Goal: Use online tool/utility: Utilize a website feature to perform a specific function

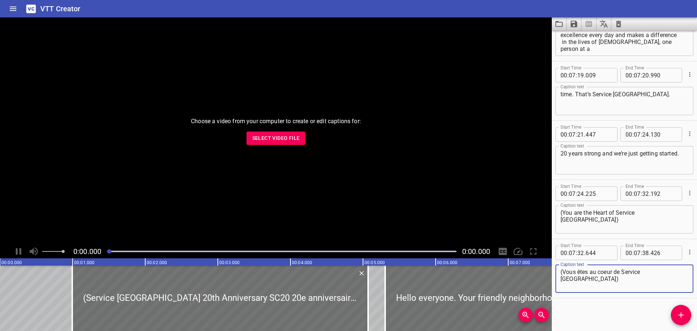
scroll to position [5772, 0]
click at [294, 140] on span "Select Video File" at bounding box center [276, 138] width 48 height 9
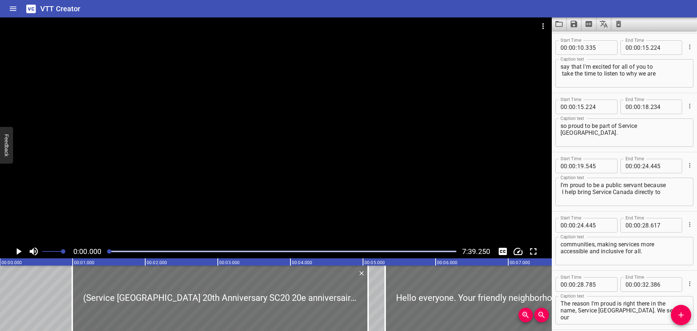
scroll to position [0, 0]
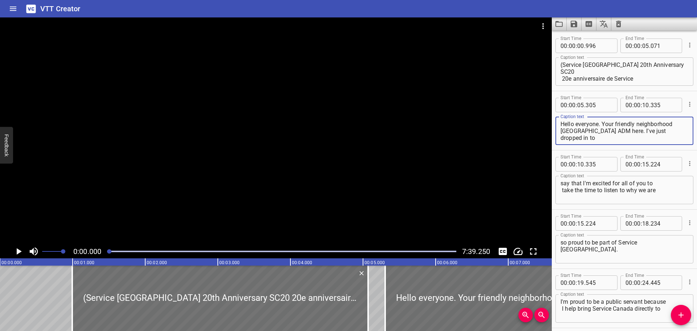
click at [675, 126] on textarea "Hello everyone. Your friendly neighborhood [GEOGRAPHIC_DATA] ADM here. I've jus…" at bounding box center [625, 131] width 128 height 21
click at [656, 126] on textarea "Hello everyone. Your friendly neighborhood [GEOGRAPHIC_DATA] ADM here. I've jus…" at bounding box center [625, 131] width 128 height 21
click at [657, 125] on textarea "Hello everyone. Your friendly neighborhood [GEOGRAPHIC_DATA] ADM here. I've jus…" at bounding box center [625, 131] width 128 height 21
click at [638, 136] on textarea "Hello everyone. Your friendly neighbourhood [GEOGRAPHIC_DATA] ADM here. I've ju…" at bounding box center [625, 131] width 128 height 21
click at [660, 125] on textarea "Hello everyone. Your friendly neighbourhood [GEOGRAPHIC_DATA] ADM here. I've ju…" at bounding box center [625, 131] width 128 height 21
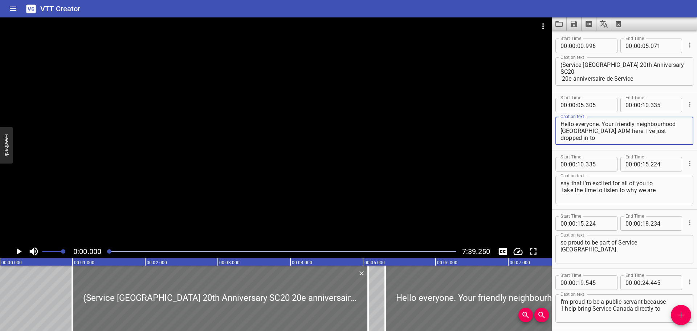
type textarea "Hello everyone. Your friendly neighbourhood [GEOGRAPHIC_DATA] ADM here. I've ju…"
click at [560, 124] on div "Hello everyone. Your friendly neighbourhood [GEOGRAPHIC_DATA] ADM here. I've ju…" at bounding box center [625, 131] width 138 height 28
click at [561, 125] on textarea "Hello everyone. Your friendly neighbourhood [GEOGRAPHIC_DATA] ADM here. I've ju…" at bounding box center [625, 131] width 128 height 21
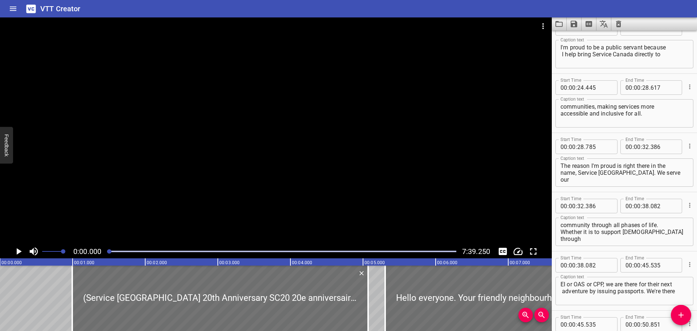
scroll to position [291, 0]
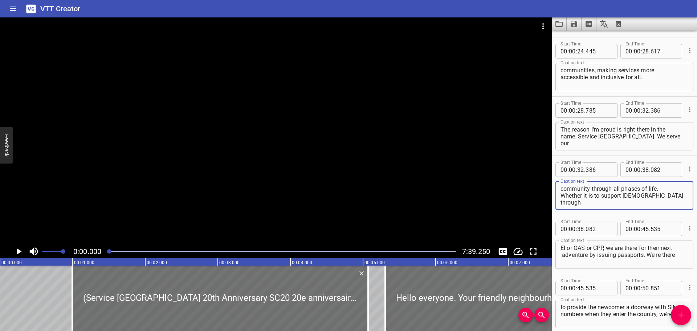
click at [561, 196] on textarea "community through all phases of life. Whether it is to support [DEMOGRAPHIC_DAT…" at bounding box center [625, 195] width 128 height 21
click at [561, 248] on textarea "EI or OAS or CPP, we are there for their next adventure by issuing passports. W…" at bounding box center [625, 254] width 128 height 21
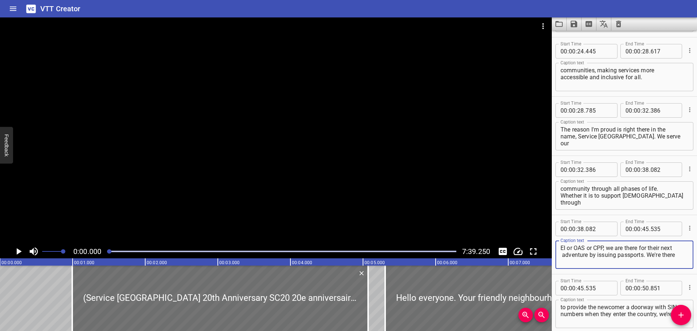
click at [557, 254] on div "EI or OAS or CPP, we are there for their next adventure by issuing passports. W…" at bounding box center [625, 254] width 138 height 28
click at [560, 255] on div "EI or OAS or CPP, we are there for their next adventure by issuing passports. W…" at bounding box center [625, 254] width 138 height 28
click at [561, 256] on textarea "EI or OAS or CPP, we are there for their next adventure by issuing passports. W…" at bounding box center [625, 254] width 128 height 21
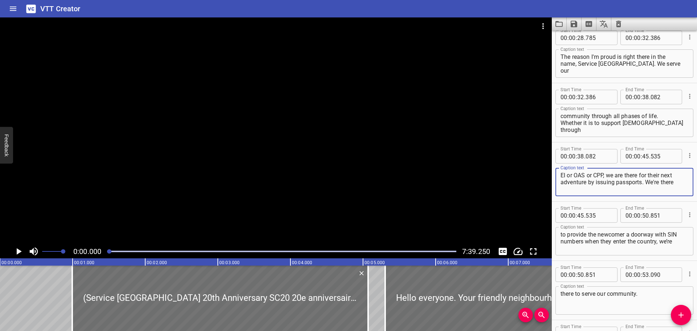
type textarea "EI or OAS or CPP, we are there for their next adventure by issuing passports. W…"
click at [560, 234] on div "to provide the newcomer a doorway with SIN numbers when they enter the country,…" at bounding box center [625, 241] width 138 height 28
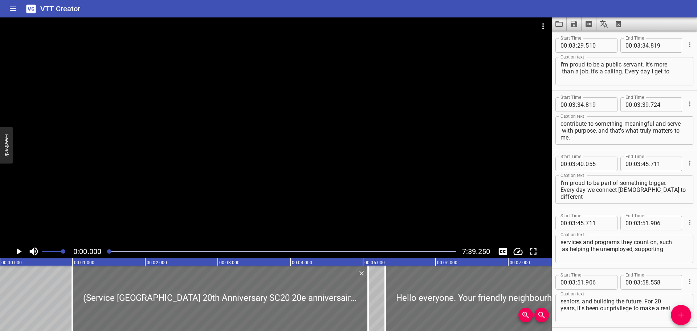
scroll to position [2688, 0]
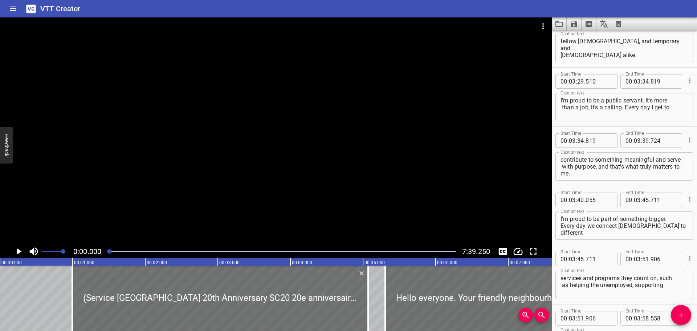
type textarea "to provide the newcomer a doorway with SIN numbers when they enter the country,…"
click at [561, 158] on textarea "contribute to something meaningful and serve with purpose, and that's what trul…" at bounding box center [625, 166] width 128 height 21
click at [669, 158] on textarea "contribute to something meaningful and serve with purpose, and that's what trul…" at bounding box center [625, 166] width 128 height 21
drag, startPoint x: 111, startPoint y: 251, endPoint x: 172, endPoint y: 250, distance: 61.4
click at [172, 250] on div at bounding box center [171, 251] width 4 height 4
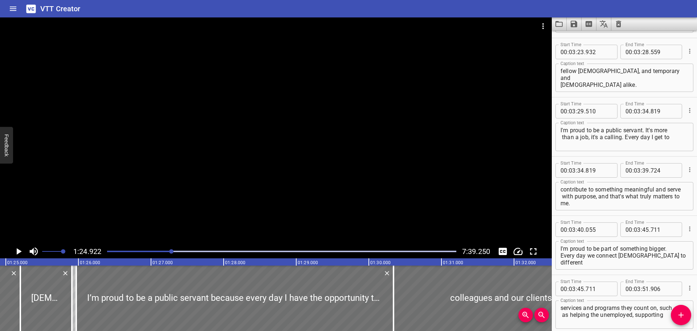
scroll to position [2651, 0]
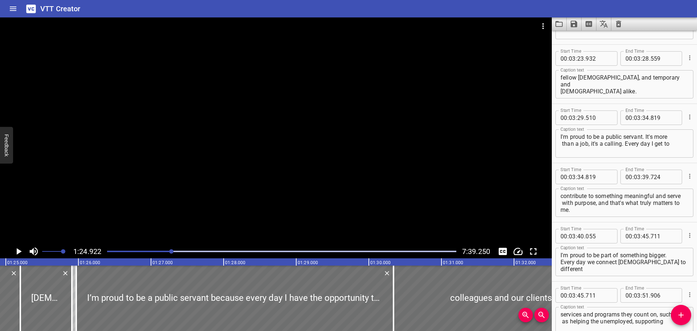
click at [575, 204] on textarea "contribute to something meaningful and serve with purpose, and that's what trul…" at bounding box center [625, 202] width 128 height 21
drag, startPoint x: 172, startPoint y: 250, endPoint x: 204, endPoint y: 251, distance: 32.3
click at [204, 251] on div at bounding box center [202, 251] width 4 height 4
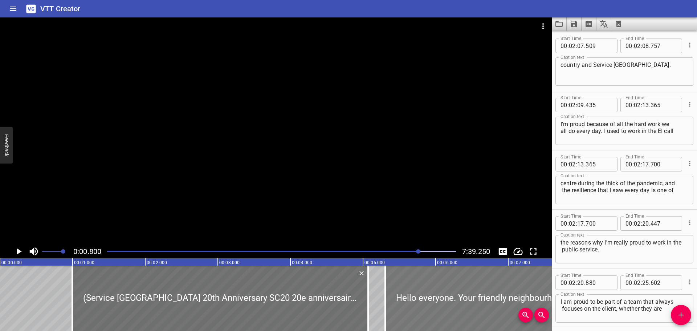
scroll to position [0, 58]
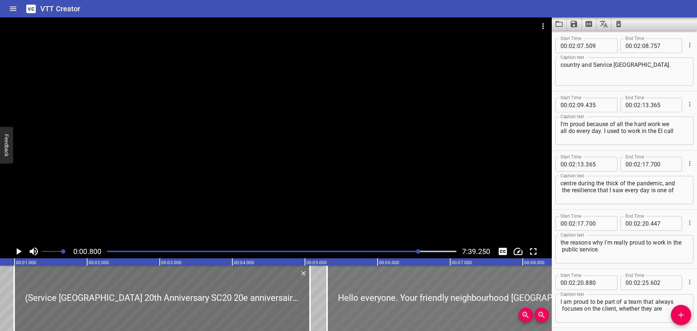
click at [419, 307] on div at bounding box center [509, 297] width 365 height 65
type input "420"
type input "450"
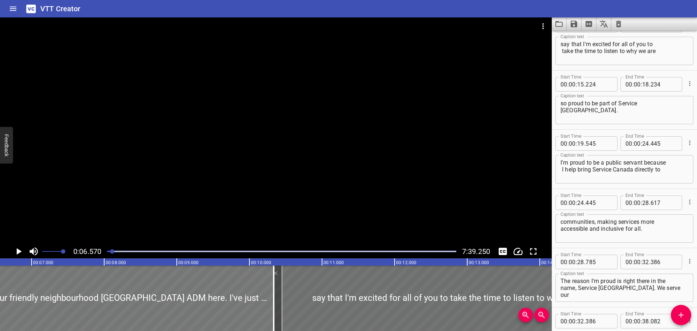
scroll to position [0, 0]
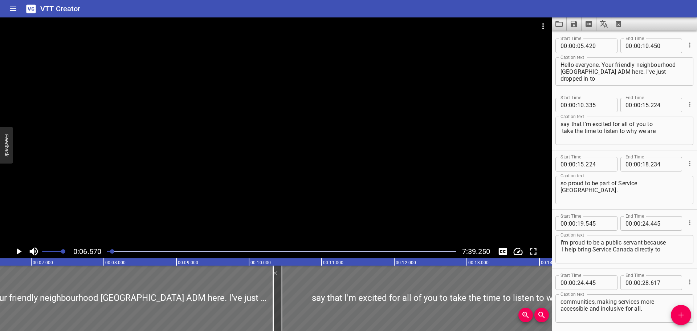
click at [226, 251] on div "Play progress" at bounding box center [281, 251] width 349 height 1
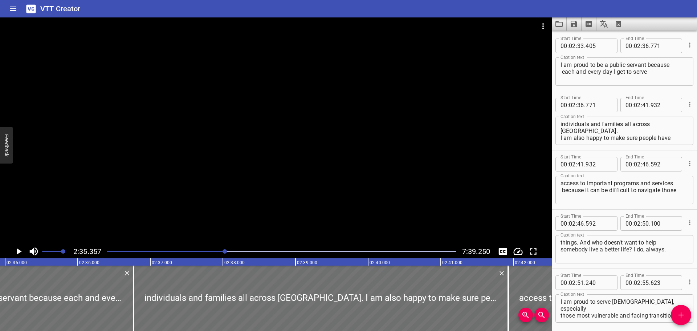
click at [265, 250] on div at bounding box center [282, 251] width 358 height 10
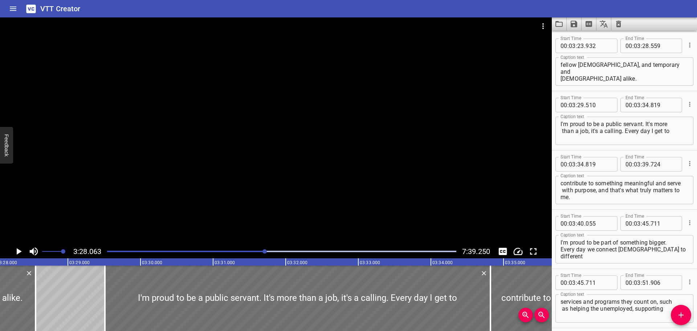
click at [19, 250] on icon "Play/Pause" at bounding box center [19, 251] width 5 height 7
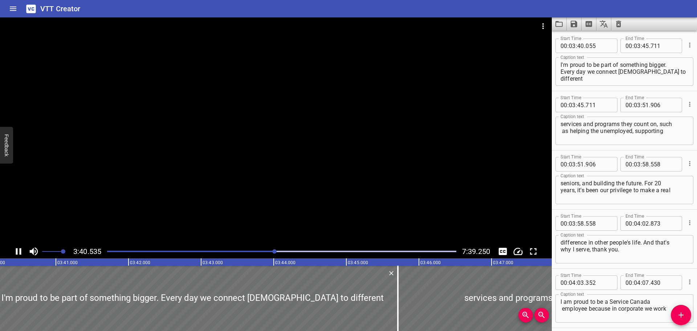
click at [20, 248] on icon "Play/Pause" at bounding box center [18, 251] width 11 height 11
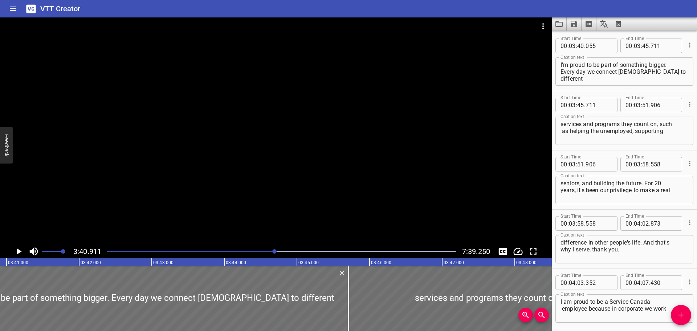
click at [264, 250] on div at bounding box center [282, 251] width 358 height 10
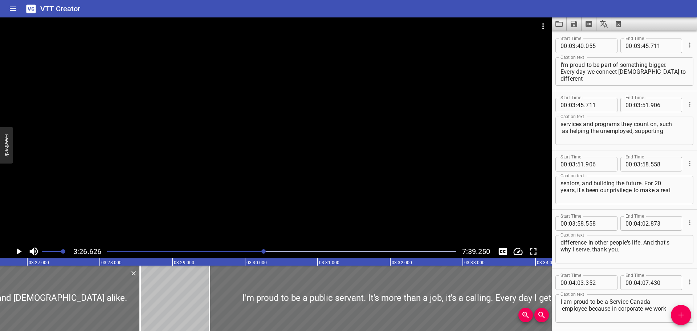
click at [18, 250] on icon "Play/Pause" at bounding box center [19, 251] width 5 height 7
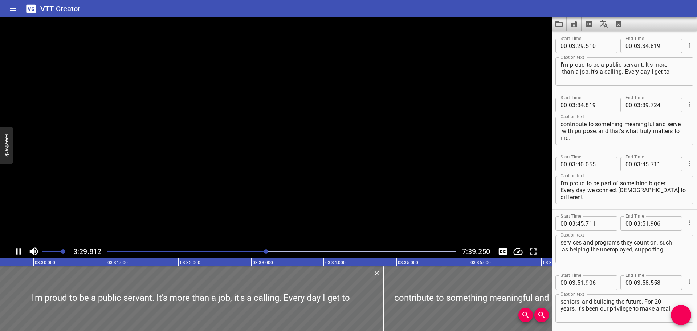
click at [17, 250] on icon "Play/Pause" at bounding box center [18, 251] width 5 height 7
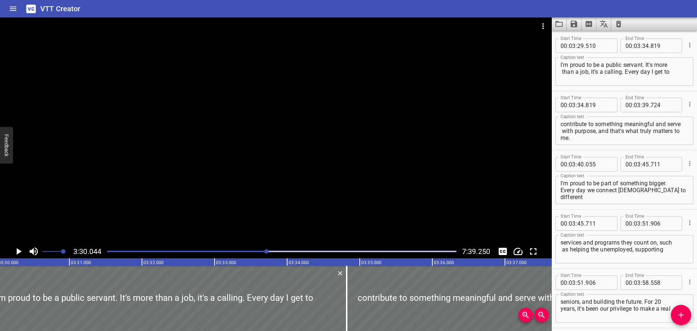
click at [17, 250] on icon "Play/Pause" at bounding box center [19, 251] width 5 height 7
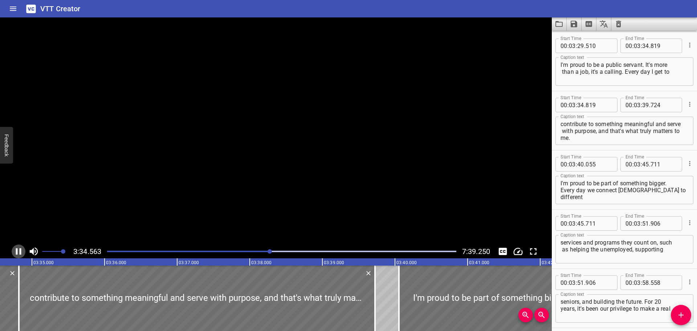
click at [17, 250] on icon "Play/Pause" at bounding box center [18, 251] width 5 height 7
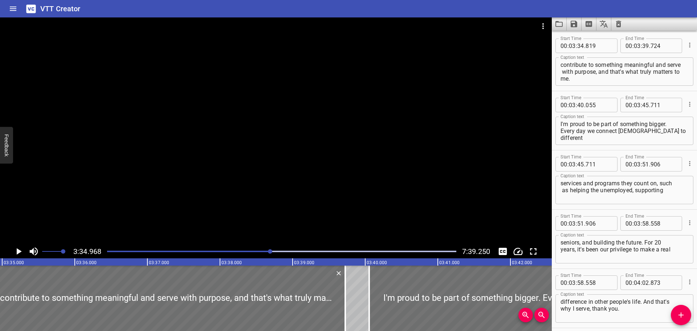
click at [622, 72] on textarea "contribute to something meaningful and serve with purpose, and that's what trul…" at bounding box center [625, 71] width 128 height 21
click at [668, 66] on textarea "contribute to something meaningful and serve with purpose, and that's what trul…" at bounding box center [625, 71] width 128 height 21
type textarea "contribute to something meaningful and serve with purpose, and that's what truly"
click at [16, 251] on icon "Play/Pause" at bounding box center [18, 251] width 11 height 11
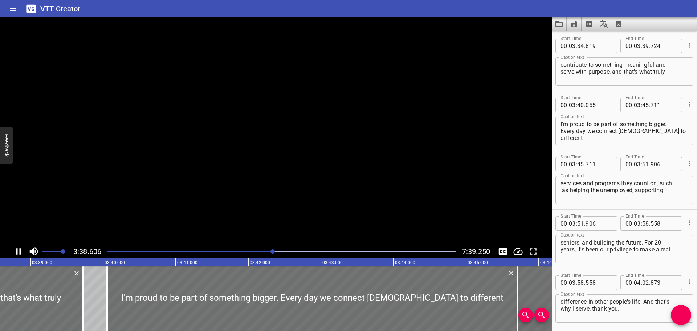
click at [17, 251] on icon "Play/Pause" at bounding box center [18, 251] width 5 height 7
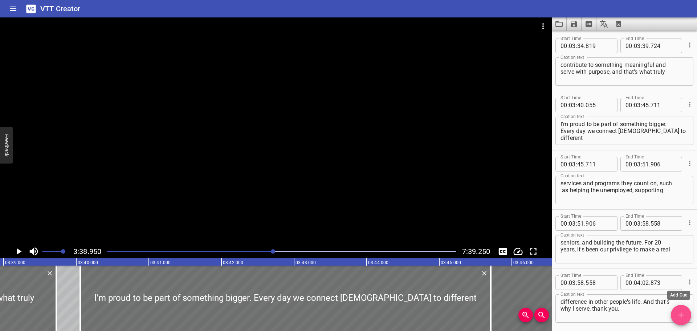
click at [681, 308] on button "Add Cue" at bounding box center [681, 315] width 20 height 20
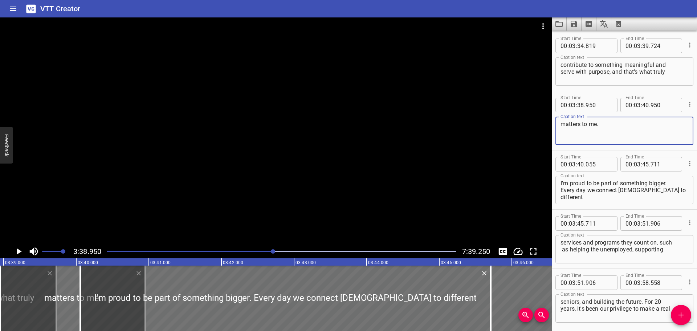
type textarea "matters to me."
click at [645, 45] on input "number" at bounding box center [645, 45] width 7 height 15
type input "38"
type input "950"
click at [19, 248] on icon "Play/Pause" at bounding box center [18, 251] width 11 height 11
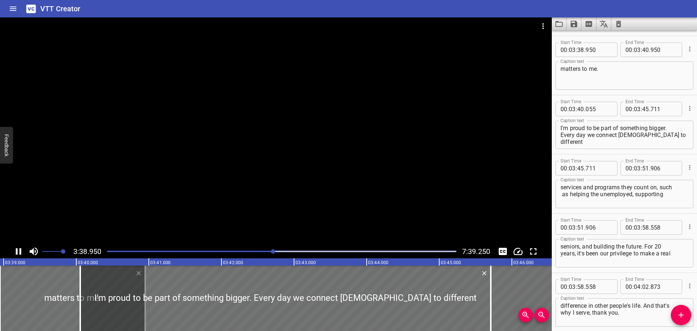
scroll to position [2842, 0]
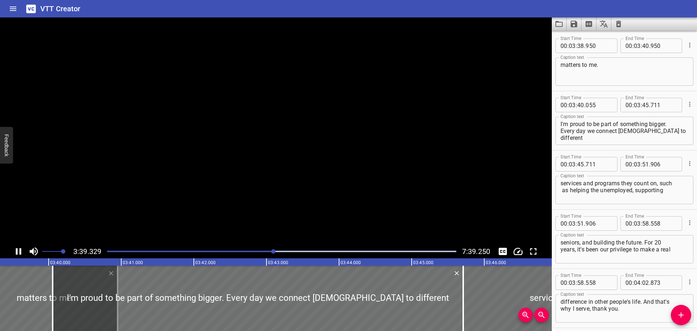
click at [19, 248] on icon "Play/Pause" at bounding box center [18, 251] width 11 height 11
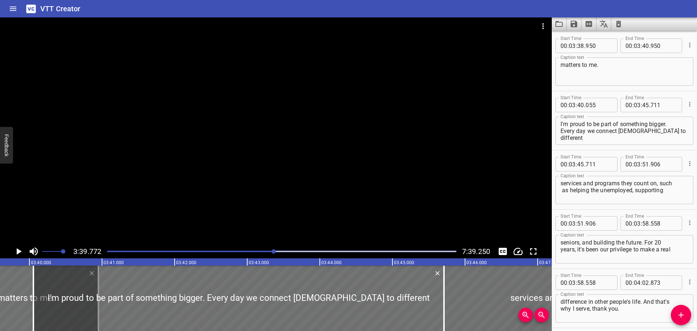
scroll to position [0, 15963]
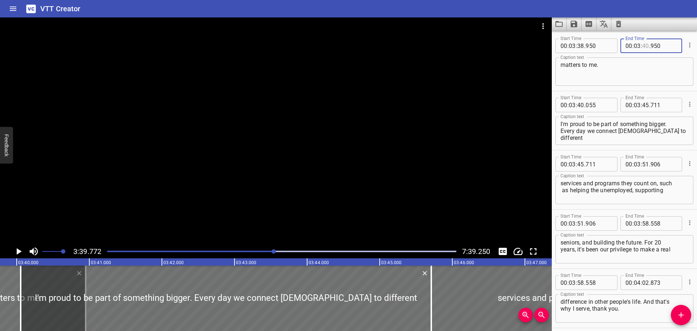
click at [642, 45] on input "number" at bounding box center [645, 45] width 7 height 15
type input "39"
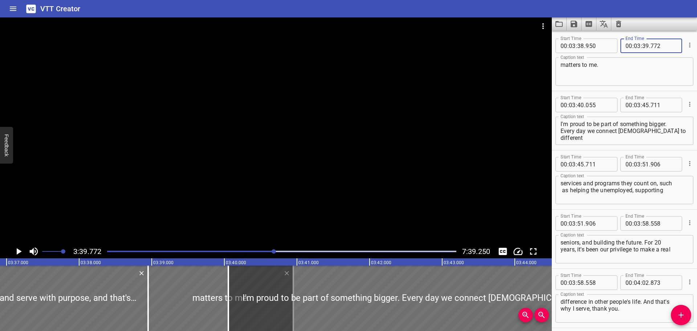
scroll to position [0, 15707]
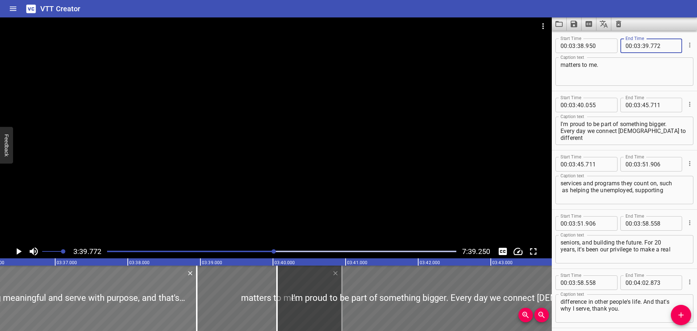
type input "772"
click at [74, 276] on div at bounding box center [47, 297] width 300 height 65
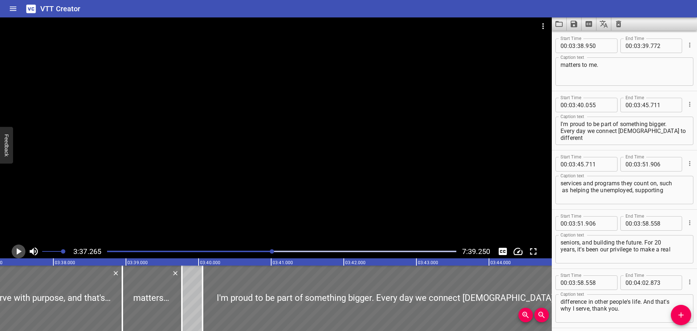
click at [15, 250] on icon "Play/Pause" at bounding box center [18, 251] width 11 height 11
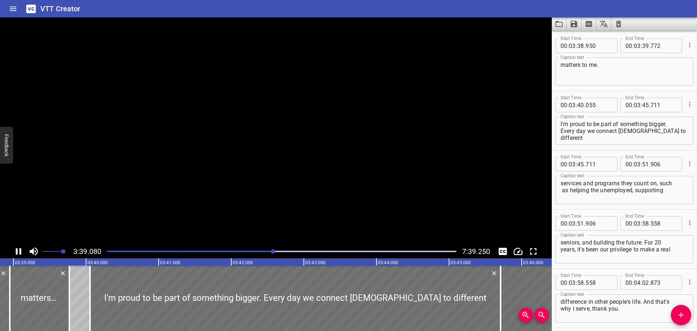
click at [16, 250] on icon "Play/Pause" at bounding box center [18, 251] width 11 height 11
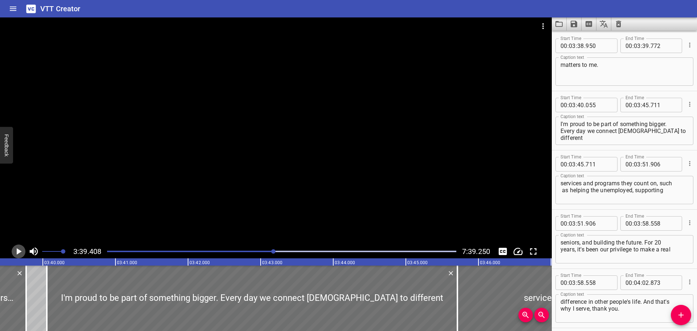
click at [16, 250] on icon "Play/Pause" at bounding box center [18, 251] width 11 height 11
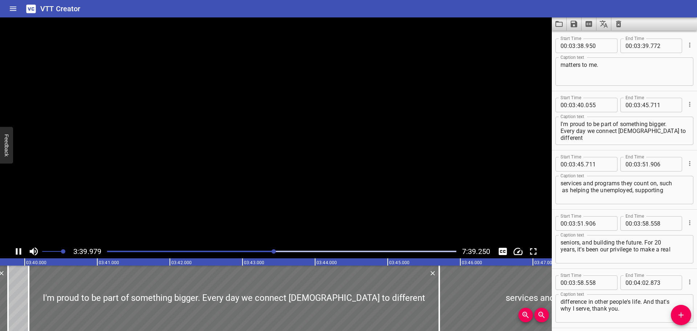
scroll to position [0, 15978]
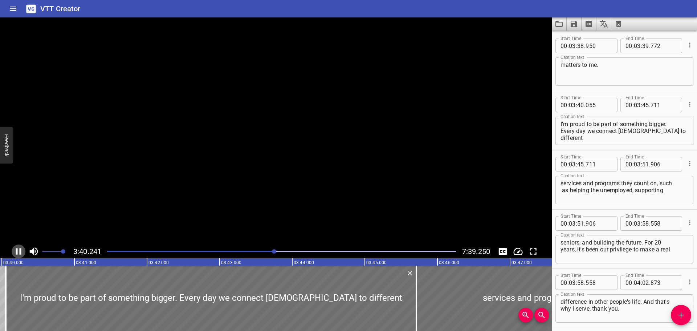
click at [16, 250] on icon "Play/Pause" at bounding box center [18, 251] width 11 height 11
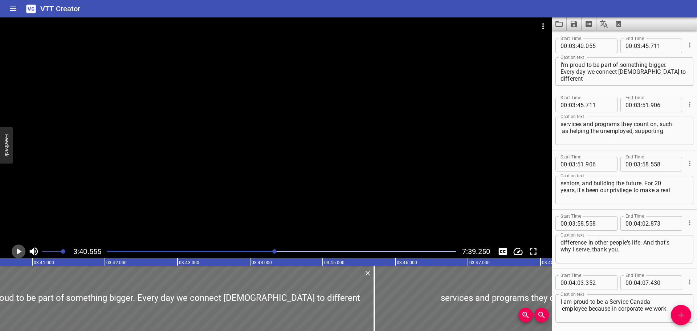
click at [16, 250] on icon "Play/Pause" at bounding box center [18, 251] width 11 height 11
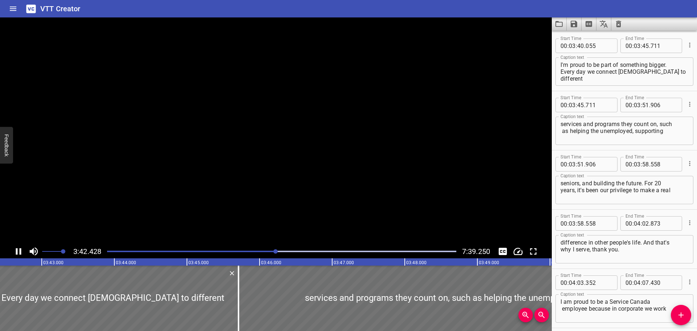
click at [16, 250] on icon "Play/Pause" at bounding box center [18, 251] width 11 height 11
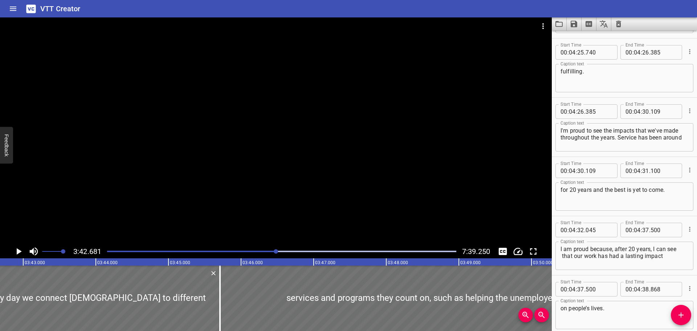
scroll to position [3409, 0]
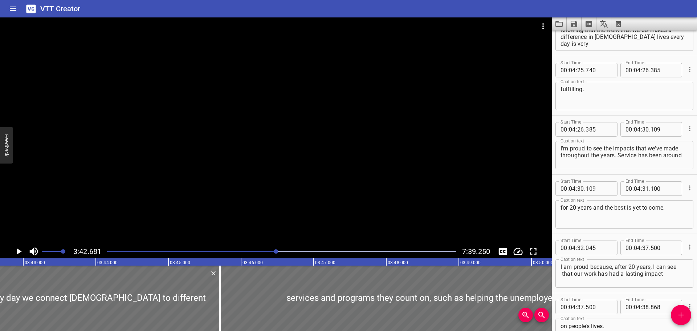
click at [559, 148] on div "I'm proud to see the impacts that we've made throughout the years. Service has …" at bounding box center [625, 155] width 138 height 28
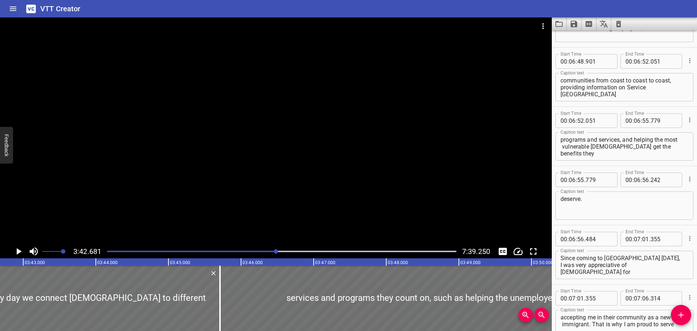
scroll to position [5370, 0]
click at [560, 139] on div "programs and services, and helping the most vulnerable [DEMOGRAPHIC_DATA] get t…" at bounding box center [625, 147] width 138 height 28
click at [368, 250] on div at bounding box center [282, 251] width 358 height 10
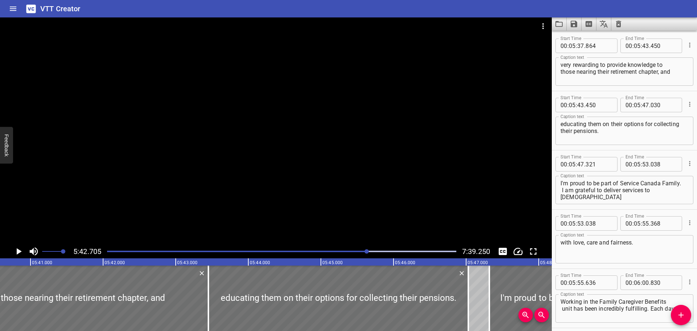
scroll to position [0, 24893]
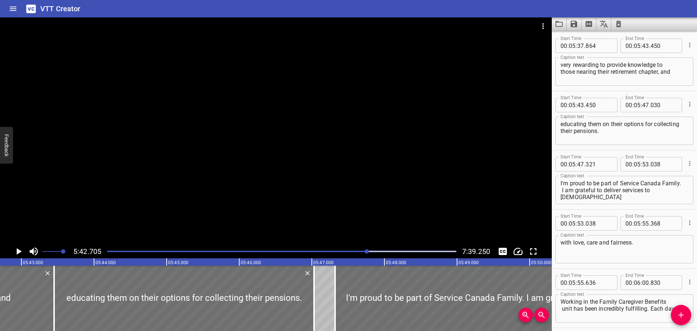
click at [388, 250] on div at bounding box center [282, 251] width 358 height 10
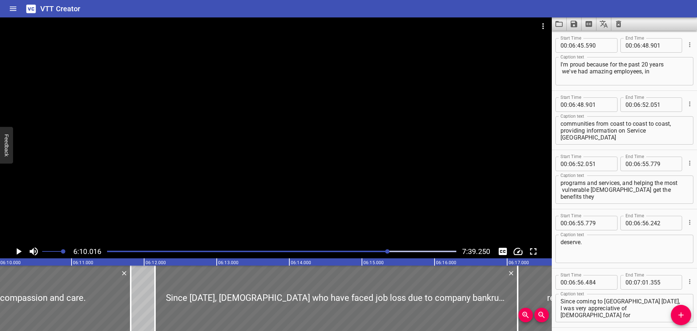
scroll to position [5340, 0]
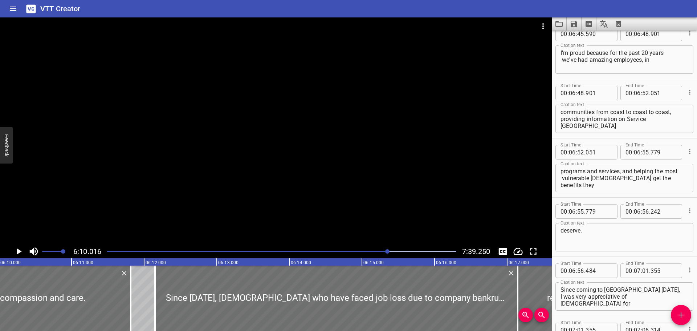
click at [394, 250] on div at bounding box center [282, 251] width 358 height 10
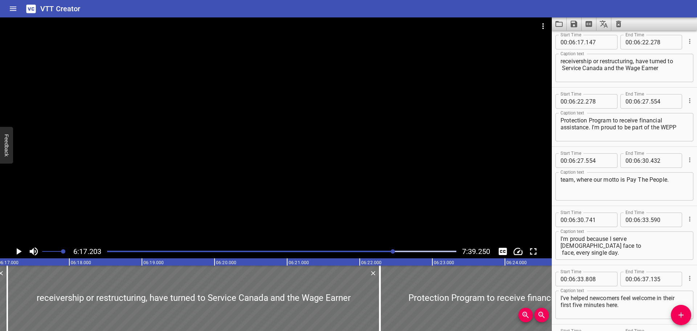
scroll to position [0, 27399]
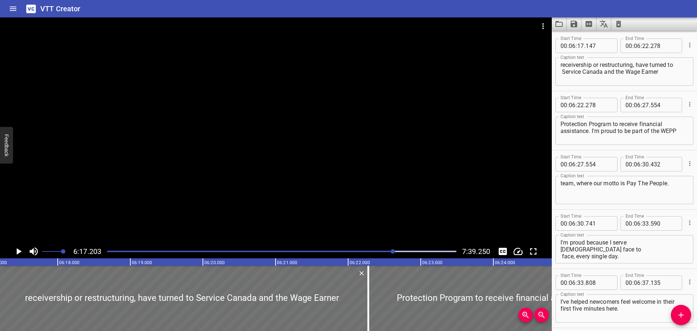
click at [401, 251] on div "Play progress" at bounding box center [281, 251] width 349 height 1
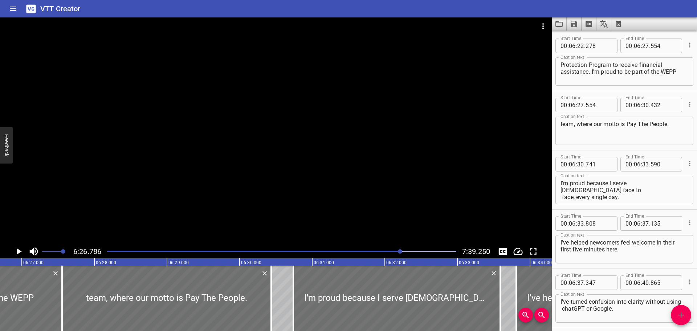
scroll to position [0, 28095]
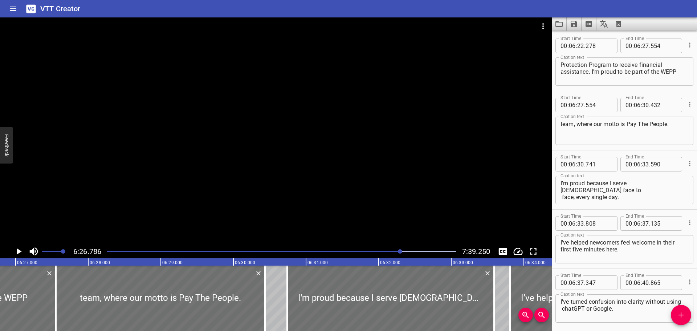
click at [407, 251] on div "Play progress" at bounding box center [281, 251] width 349 height 1
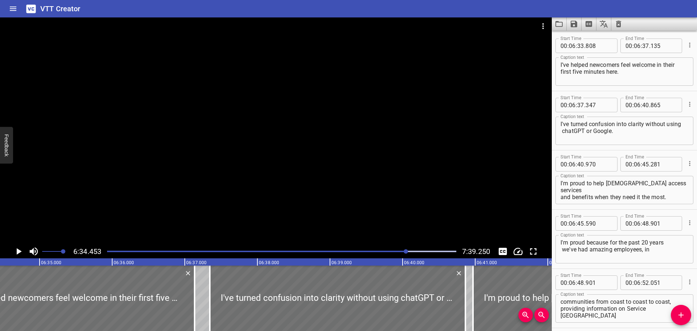
click at [18, 250] on icon "Play/Pause" at bounding box center [19, 251] width 5 height 7
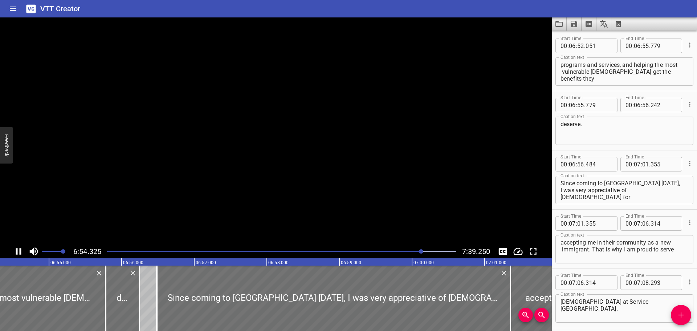
click at [17, 250] on icon "Play/Pause" at bounding box center [18, 251] width 5 height 7
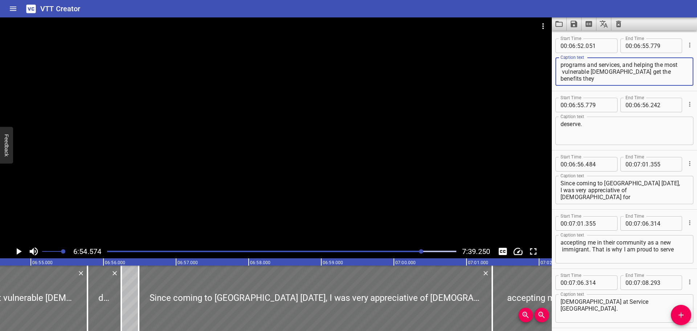
click at [665, 64] on textarea "programs and services, and helping the most vulnerable [DEMOGRAPHIC_DATA] get t…" at bounding box center [625, 71] width 128 height 21
drag, startPoint x: 641, startPoint y: 79, endPoint x: 560, endPoint y: 75, distance: 81.1
click at [560, 75] on div "programs and services, and helping the most vulnerable [DEMOGRAPHIC_DATA] get t…" at bounding box center [625, 71] width 138 height 28
type textarea "programs and services, and helping the most vulnerable [DEMOGRAPHIC_DATA] get t…"
click at [560, 124] on div "deserve. Caption text" at bounding box center [625, 131] width 138 height 28
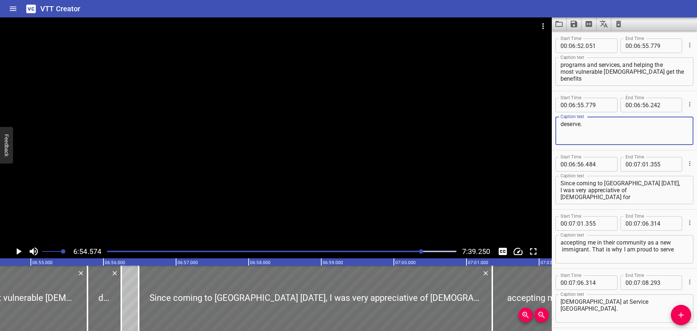
paste textarea "they"
type textarea "they deserve."
click at [18, 248] on icon "Play/Pause" at bounding box center [18, 251] width 11 height 11
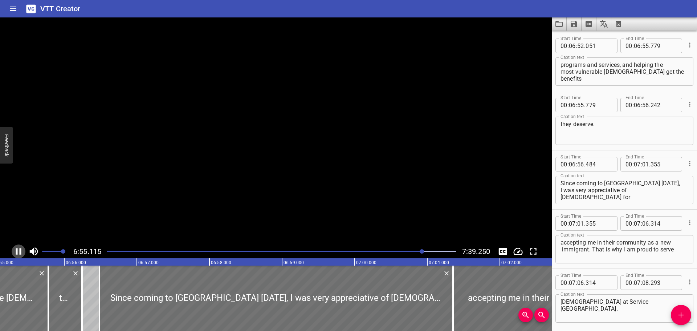
click at [18, 248] on icon "Play/Pause" at bounding box center [18, 251] width 11 height 11
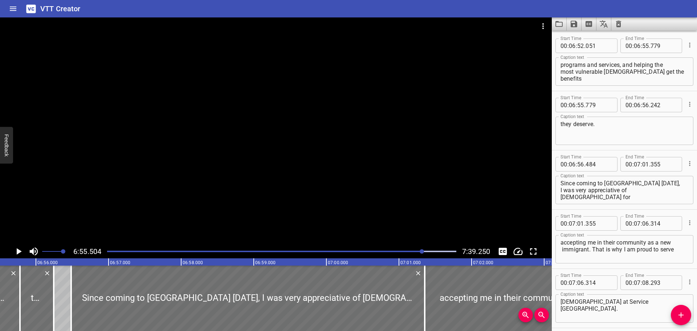
click at [18, 248] on icon "Play/Pause" at bounding box center [18, 251] width 11 height 11
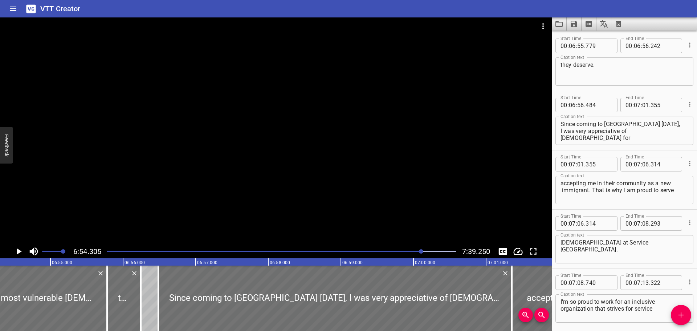
click at [18, 250] on icon "Play/Pause" at bounding box center [19, 251] width 5 height 7
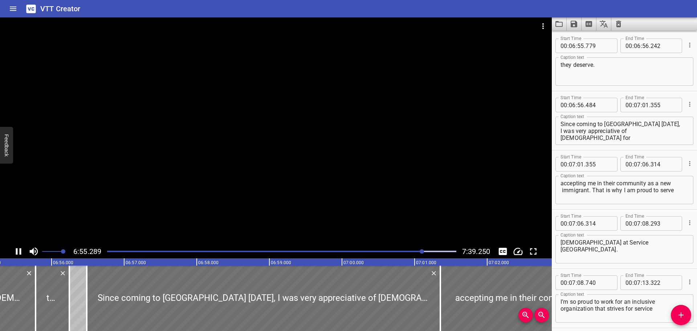
click at [17, 250] on icon "Play/Pause" at bounding box center [18, 251] width 5 height 7
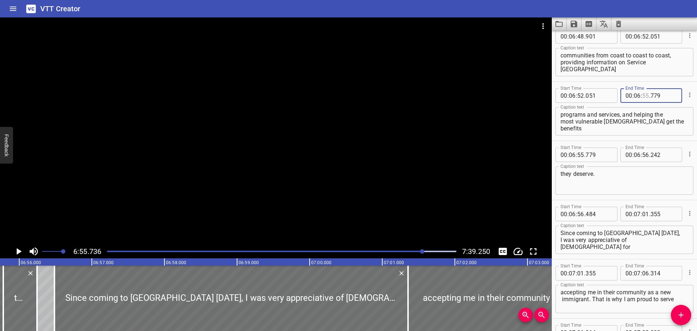
click at [643, 97] on input "number" at bounding box center [645, 95] width 7 height 15
type input "55"
click at [652, 97] on input "number" at bounding box center [664, 95] width 27 height 15
type input "736"
click at [590, 151] on input "number" at bounding box center [599, 154] width 27 height 15
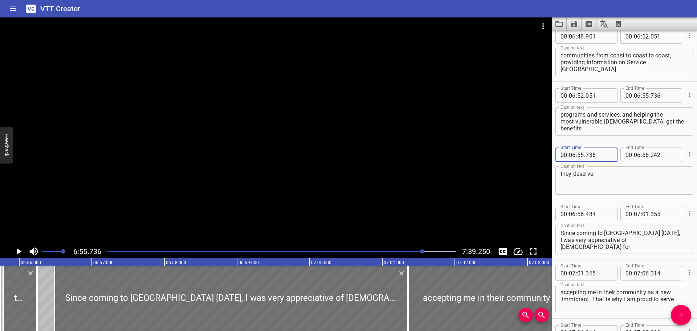
type input "736"
click at [16, 251] on icon "Play/Pause" at bounding box center [18, 251] width 11 height 11
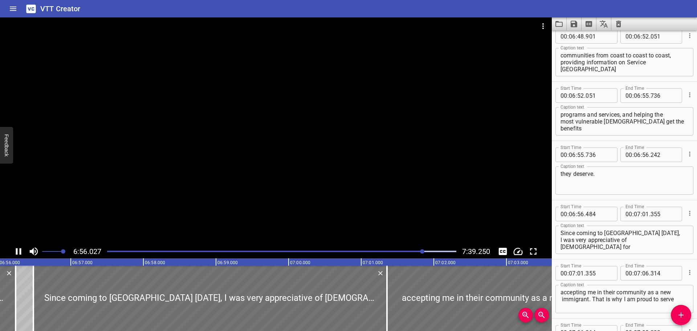
click at [16, 251] on icon "Play/Pause" at bounding box center [18, 251] width 11 height 11
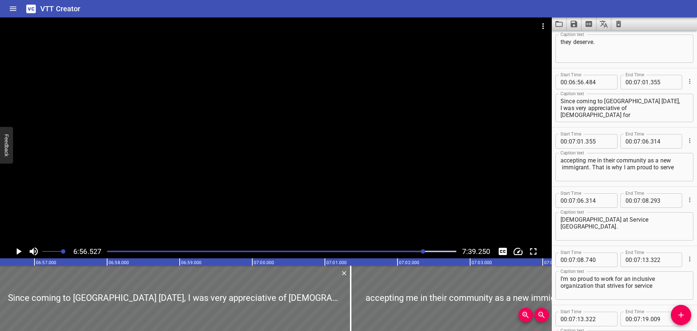
scroll to position [5492, 0]
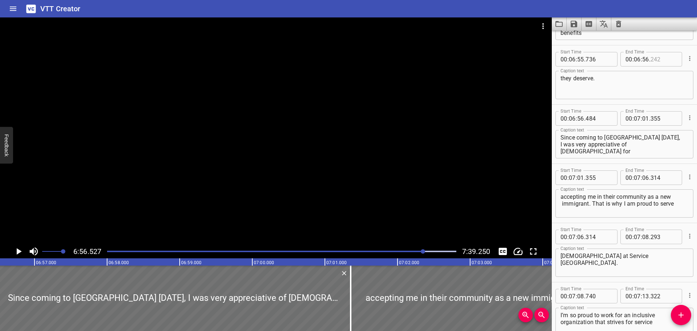
click at [655, 60] on input "number" at bounding box center [664, 59] width 27 height 15
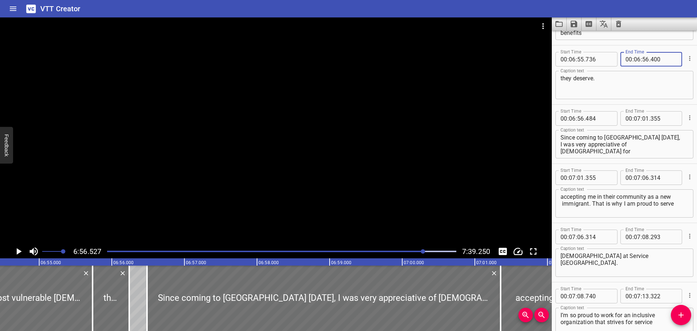
scroll to position [0, 30066]
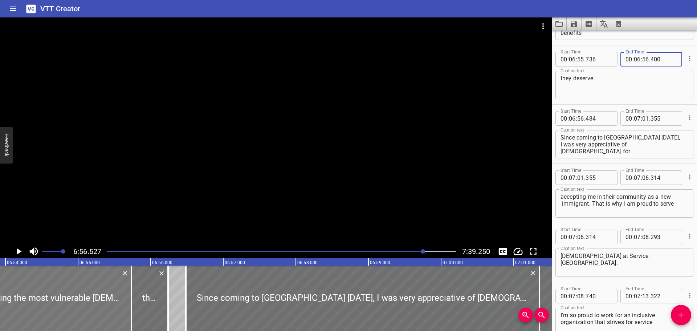
type input "400"
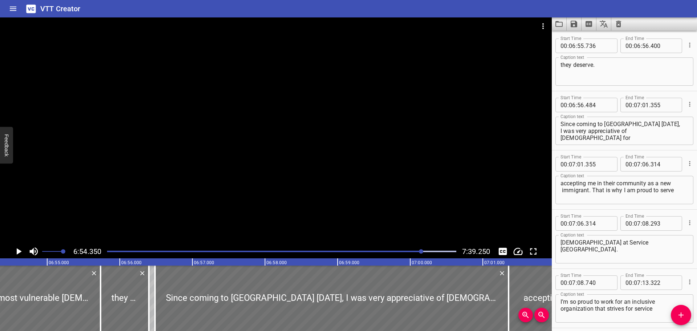
click at [14, 249] on icon "Play/Pause" at bounding box center [18, 251] width 11 height 11
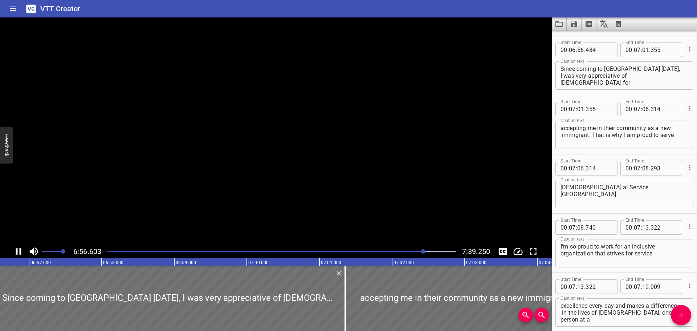
scroll to position [5565, 0]
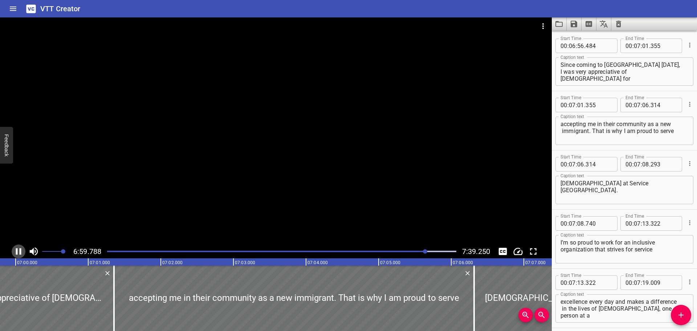
click at [15, 252] on icon "Play/Pause" at bounding box center [18, 251] width 11 height 11
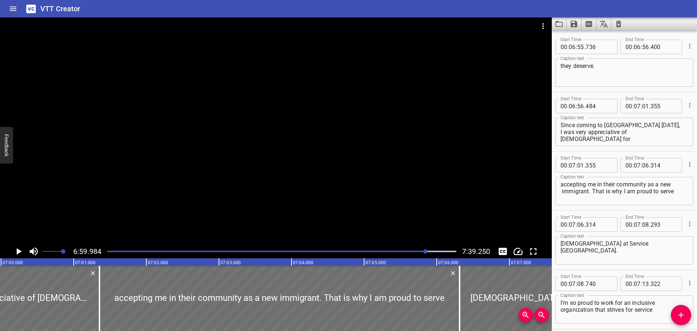
scroll to position [5323, 0]
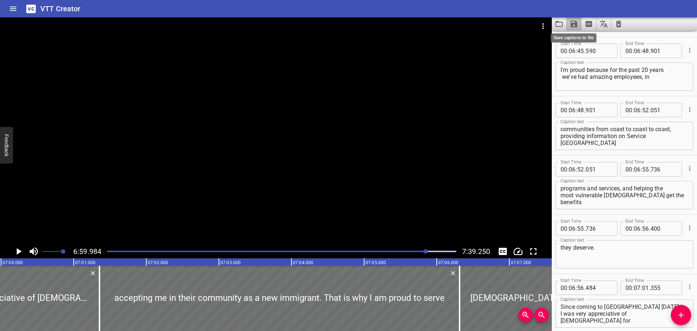
click at [576, 27] on icon "Save captions to file" at bounding box center [574, 24] width 7 height 7
click at [577, 40] on li "Save to VTT file" at bounding box center [593, 39] width 53 height 13
click at [557, 21] on icon "Load captions from file" at bounding box center [559, 24] width 7 height 6
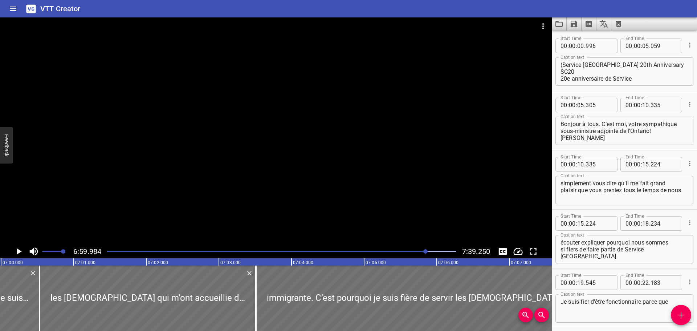
scroll to position [7134, 0]
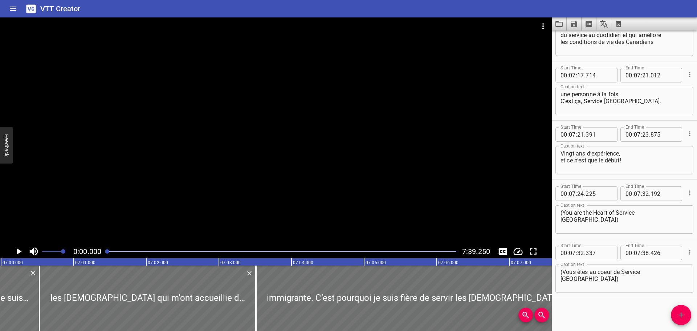
drag, startPoint x: 427, startPoint y: 251, endPoint x: 84, endPoint y: 250, distance: 343.2
click at [100, 252] on div "0:00.000 7:39.250" at bounding box center [276, 251] width 552 height 14
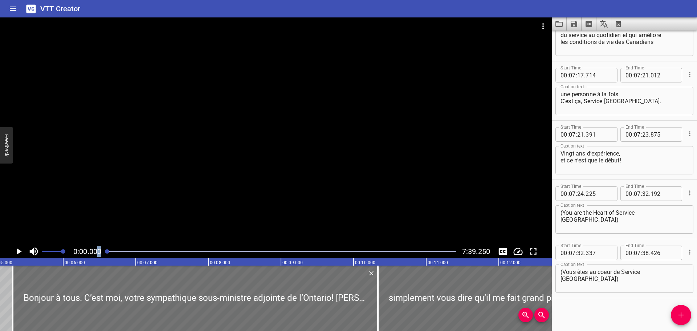
scroll to position [0, 0]
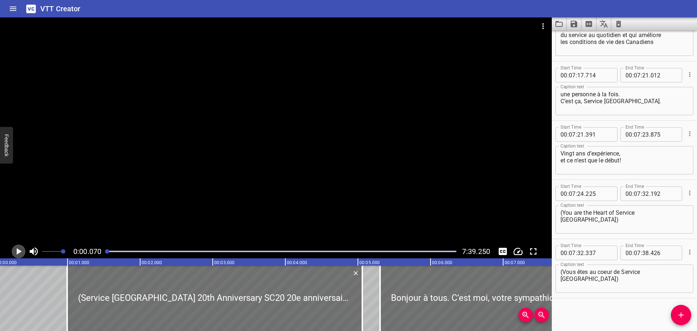
click at [19, 252] on icon "Play/Pause" at bounding box center [19, 251] width 5 height 7
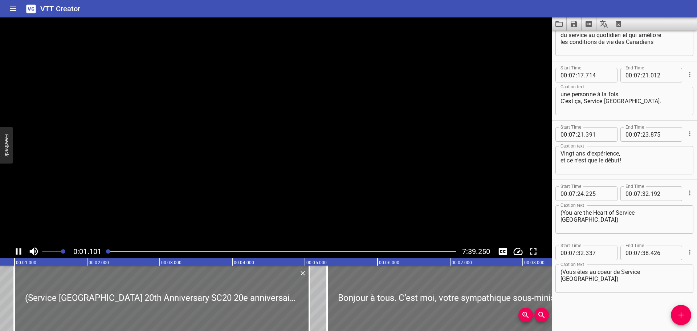
scroll to position [0, 80]
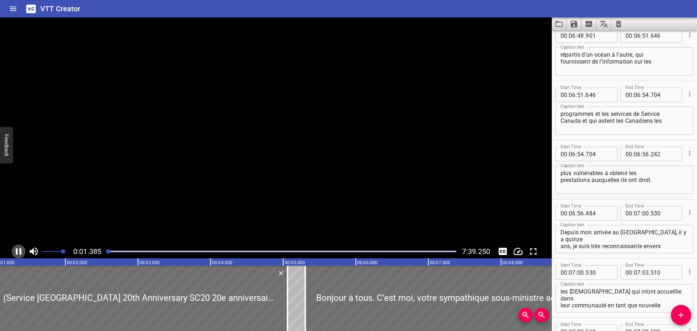
click at [19, 252] on icon "Play/Pause" at bounding box center [18, 251] width 11 height 11
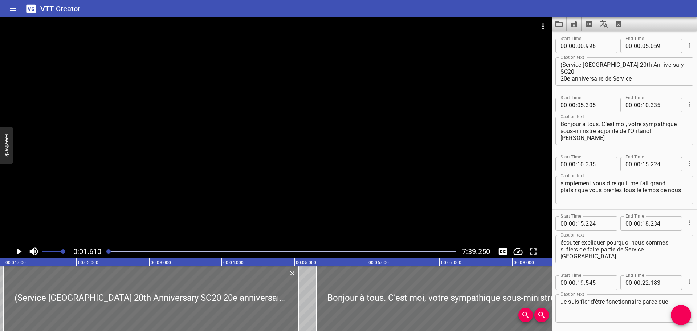
scroll to position [0, 0]
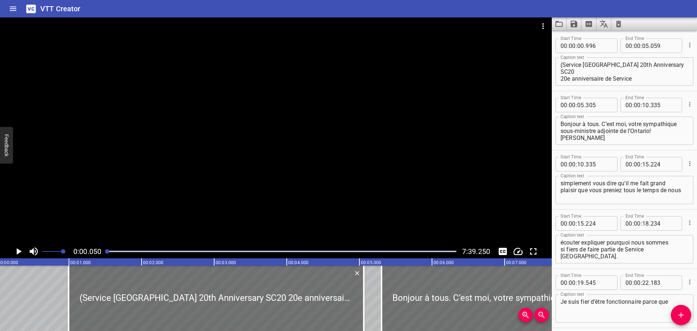
click at [17, 249] on icon "Play/Pause" at bounding box center [19, 251] width 5 height 7
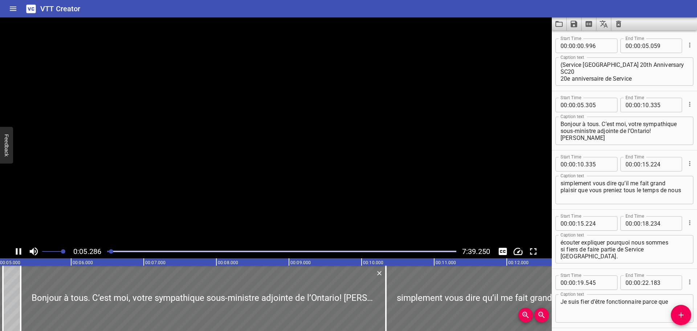
click at [17, 249] on icon "Play/Pause" at bounding box center [18, 251] width 5 height 7
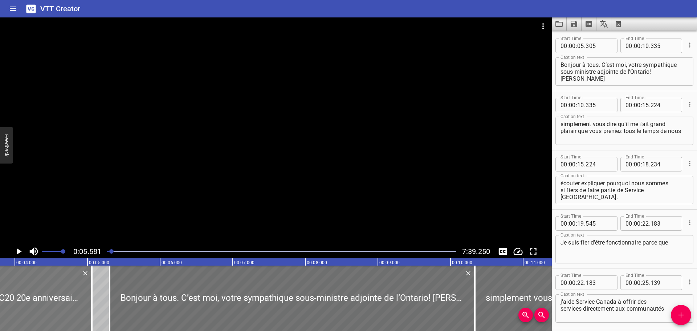
scroll to position [0, 260]
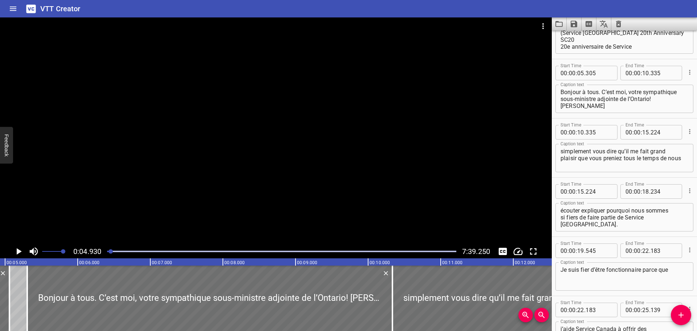
scroll to position [0, 0]
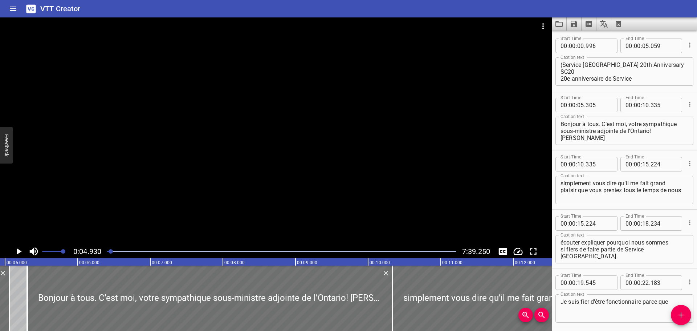
click at [654, 43] on input "059" at bounding box center [664, 45] width 27 height 15
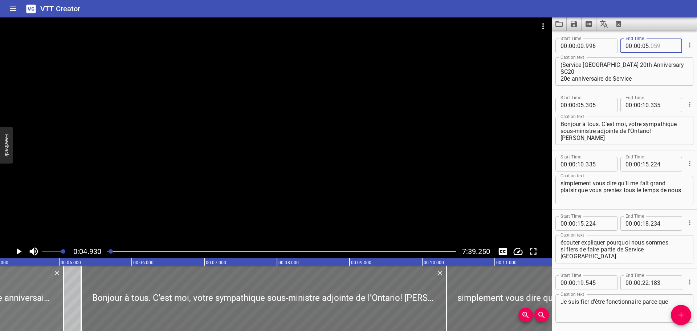
scroll to position [0, 300]
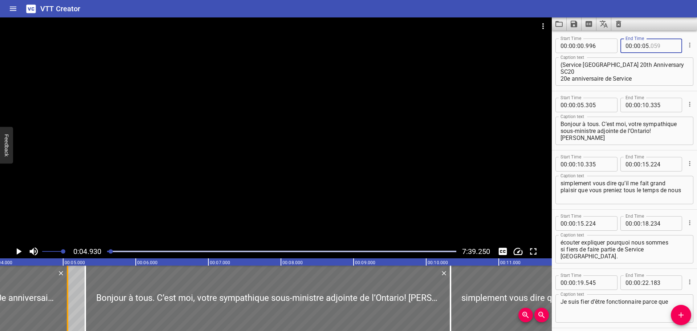
type input "059"
drag, startPoint x: 68, startPoint y: 294, endPoint x: 54, endPoint y: 294, distance: 13.8
click at [54, 294] on div at bounding box center [53, 297] width 1 height 65
type input "04"
type input "869"
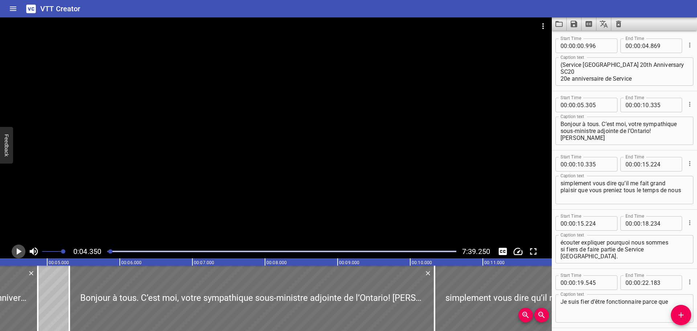
click at [17, 251] on icon "Play/Pause" at bounding box center [19, 251] width 5 height 7
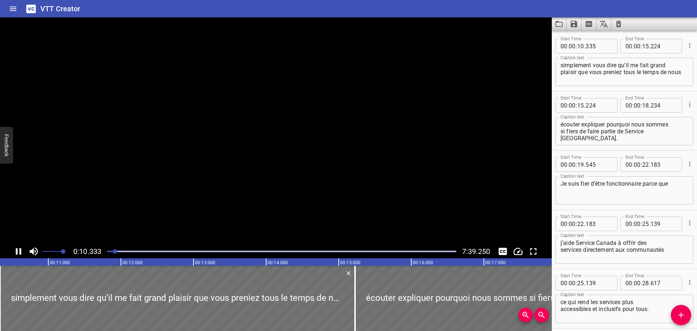
scroll to position [118, 0]
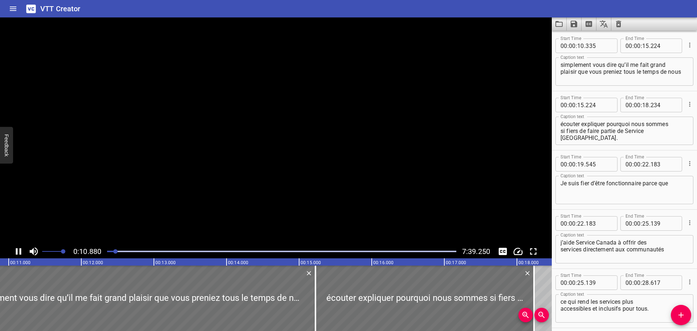
click at [15, 253] on icon "Play/Pause" at bounding box center [18, 251] width 11 height 11
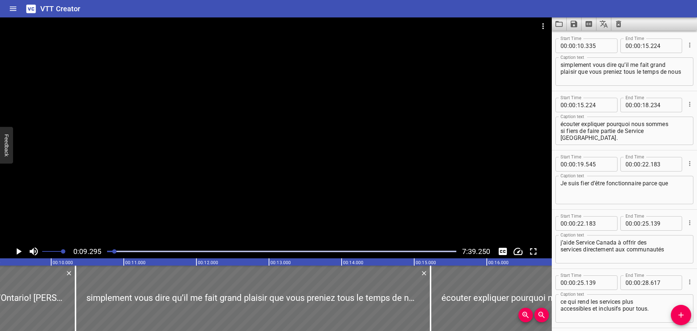
click at [17, 248] on icon "Play/Pause" at bounding box center [18, 251] width 11 height 11
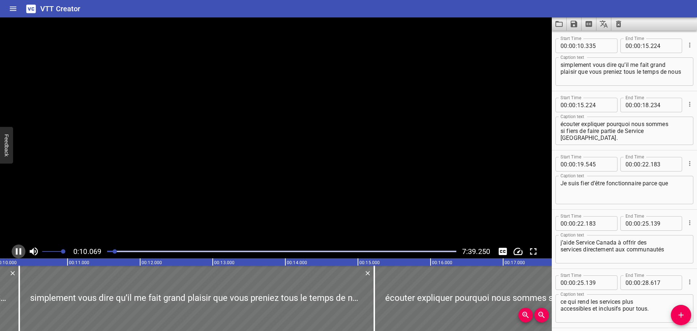
click at [17, 248] on icon "Play/Pause" at bounding box center [18, 251] width 11 height 11
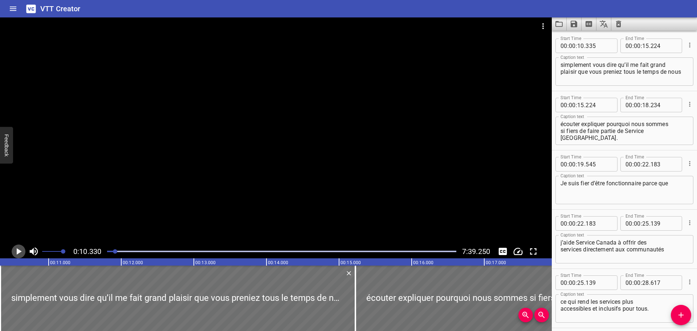
click at [17, 248] on icon "Play/Pause" at bounding box center [18, 251] width 11 height 11
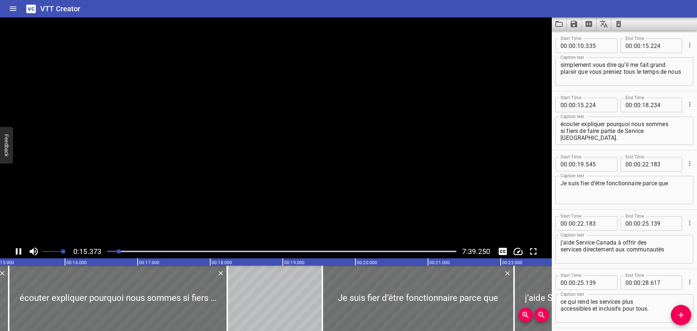
scroll to position [178, 0]
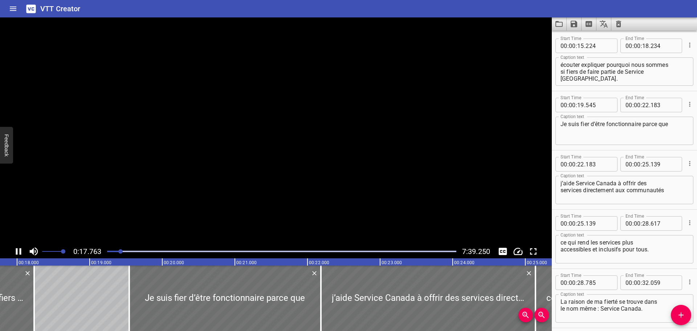
click at [17, 248] on icon "Play/Pause" at bounding box center [18, 251] width 11 height 11
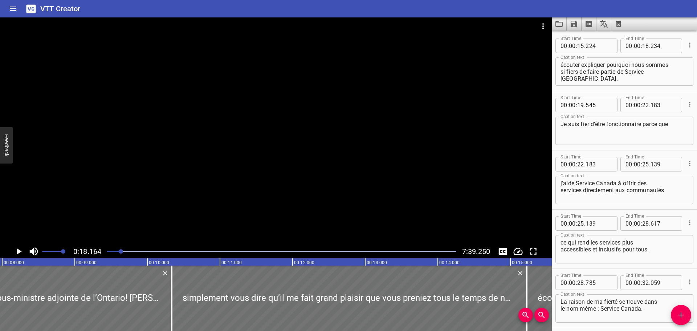
scroll to position [0, 511]
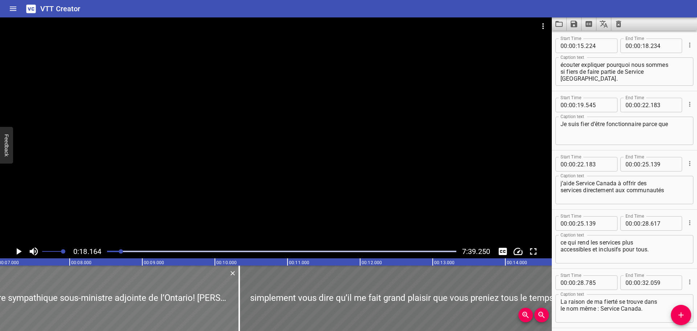
click at [8, 276] on div at bounding box center [56, 297] width 365 height 65
click at [17, 251] on icon "Play/Pause" at bounding box center [19, 251] width 5 height 7
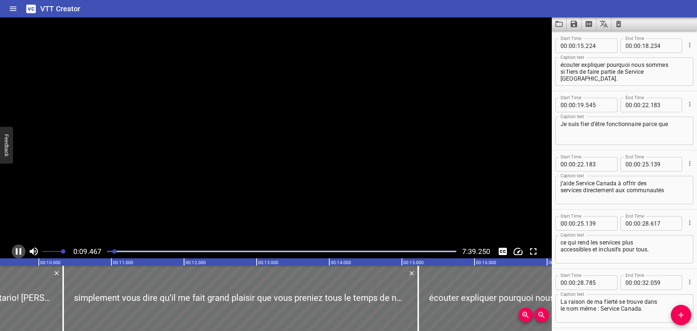
click at [17, 251] on icon "Play/Pause" at bounding box center [18, 251] width 5 height 7
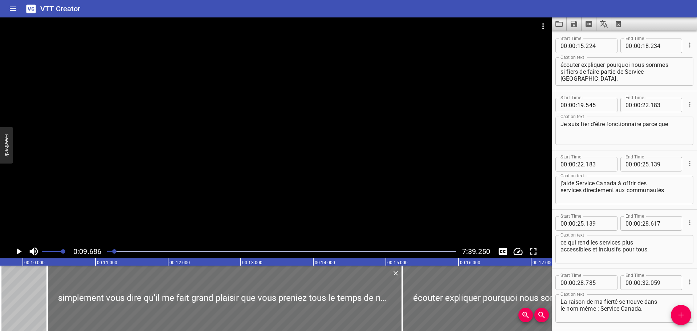
drag, startPoint x: 43, startPoint y: 293, endPoint x: 5, endPoint y: 292, distance: 37.8
click at [0, 290] on html "VTT Creator Caption Editor Batch Transcribe Login Sign Up Privacy Contact 0:09.…" at bounding box center [348, 165] width 697 height 331
type input "04"
type input "670"
type input "09"
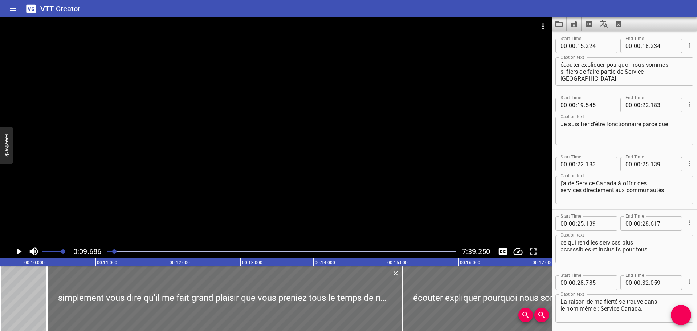
type input "700"
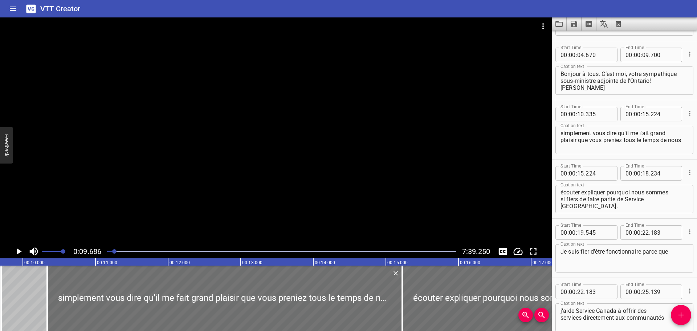
scroll to position [32, 0]
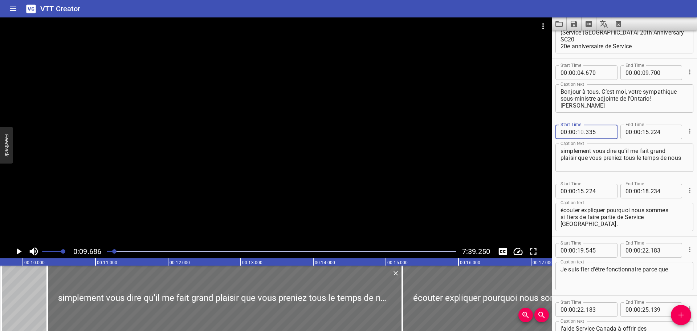
click at [580, 132] on input "number" at bounding box center [580, 132] width 7 height 15
type input "09"
type input "700"
click at [17, 251] on icon "Play/Pause" at bounding box center [19, 251] width 5 height 7
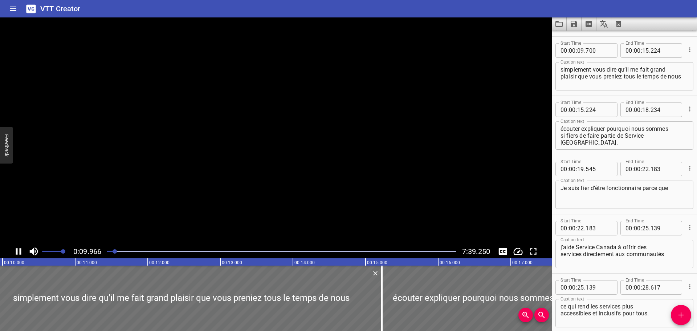
scroll to position [118, 0]
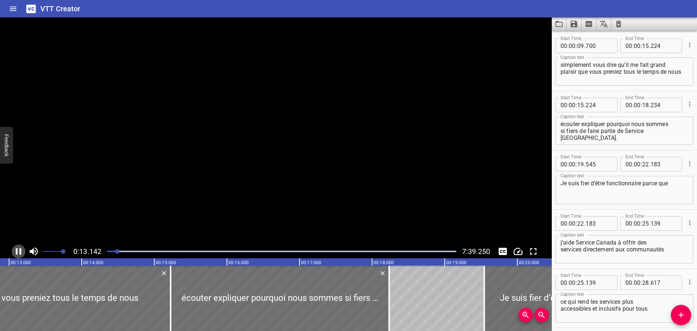
click at [17, 251] on icon "Play/Pause" at bounding box center [18, 251] width 5 height 7
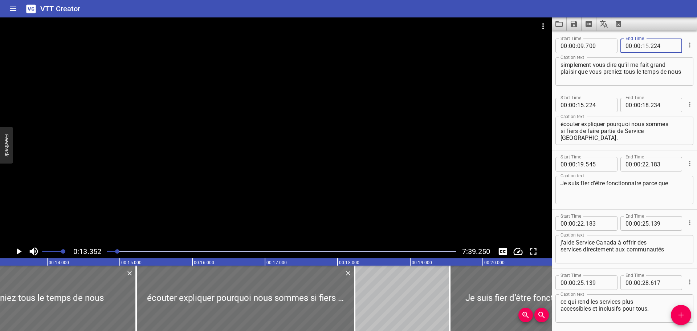
click at [642, 45] on input "number" at bounding box center [645, 45] width 7 height 15
type input "13"
type input "352"
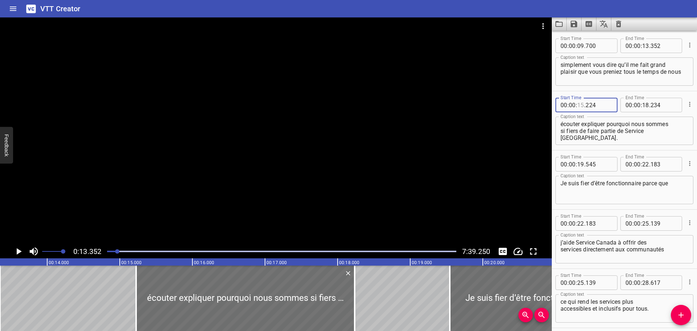
click at [580, 103] on input "number" at bounding box center [580, 105] width 7 height 15
type input "13"
type input "352"
click at [19, 251] on icon "Play/Pause" at bounding box center [19, 251] width 5 height 7
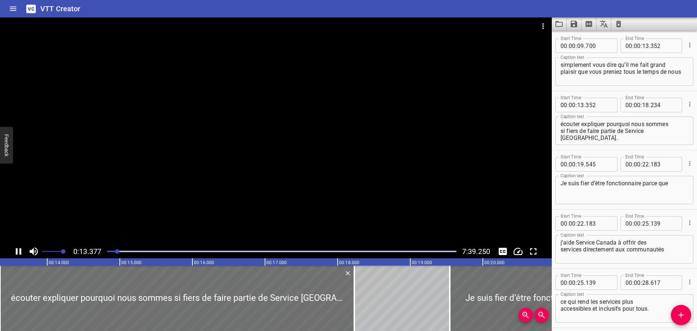
scroll to position [178, 0]
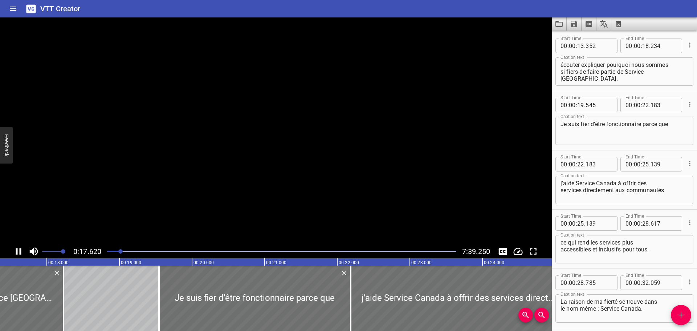
click at [19, 251] on icon "Play/Pause" at bounding box center [18, 251] width 11 height 11
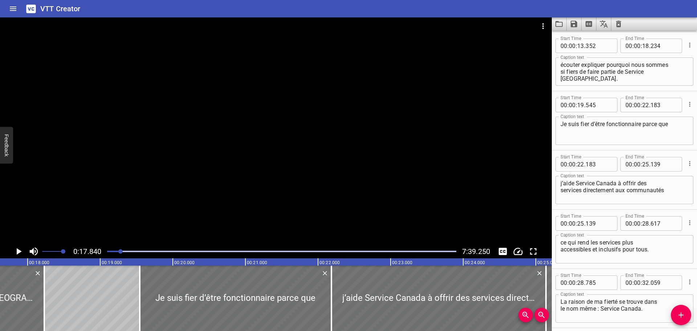
scroll to position [0, 1296]
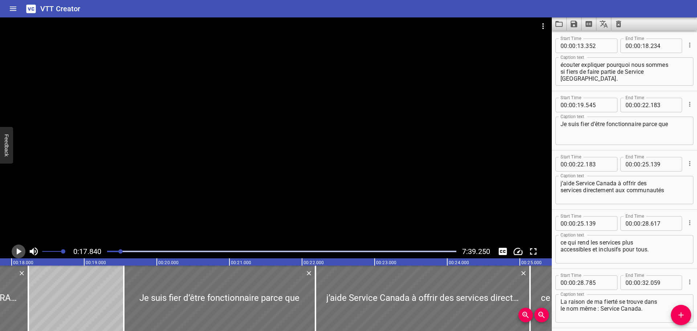
click at [19, 251] on icon "Play/Pause" at bounding box center [19, 251] width 5 height 7
click at [19, 251] on icon "Play/Pause" at bounding box center [18, 251] width 11 height 11
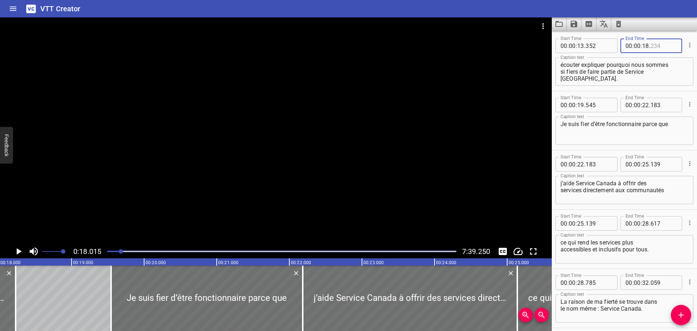
click at [651, 47] on input "number" at bounding box center [664, 45] width 27 height 15
type input "015"
click at [15, 251] on icon "Play/Pause" at bounding box center [18, 251] width 11 height 11
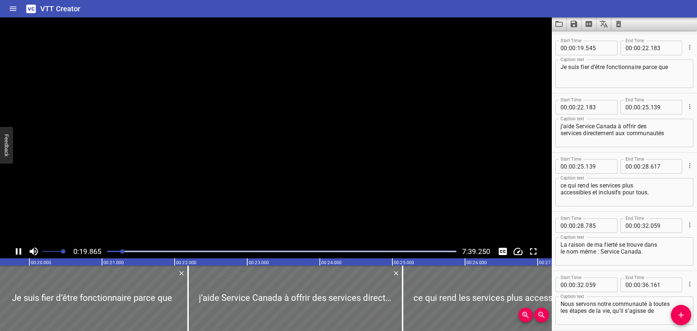
scroll to position [237, 0]
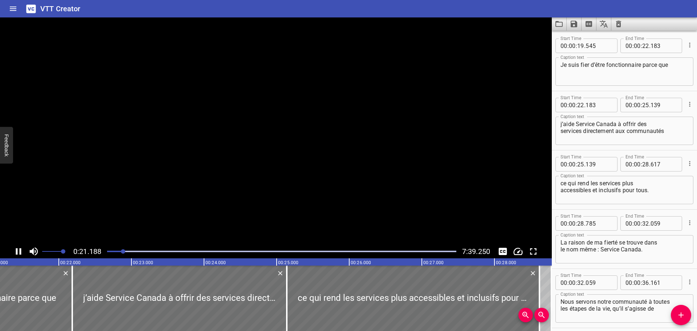
click at [16, 251] on icon "Play/Pause" at bounding box center [18, 251] width 11 height 11
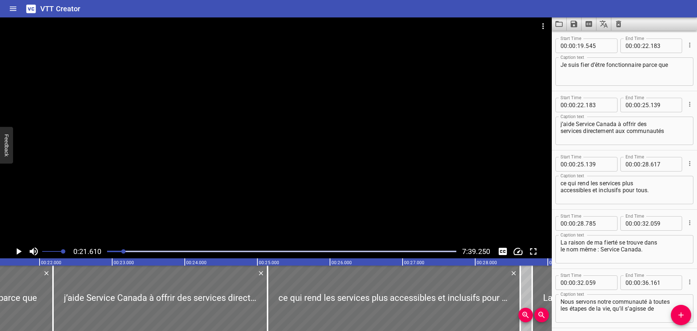
scroll to position [0, 1570]
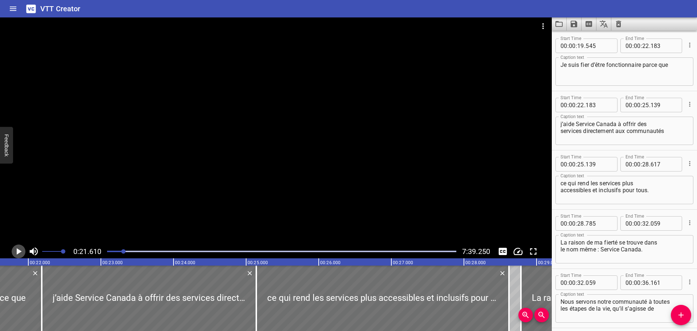
click at [17, 251] on icon "Play/Pause" at bounding box center [19, 251] width 5 height 7
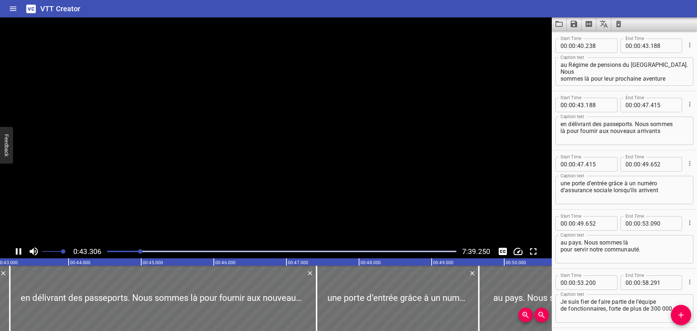
scroll to position [650, 0]
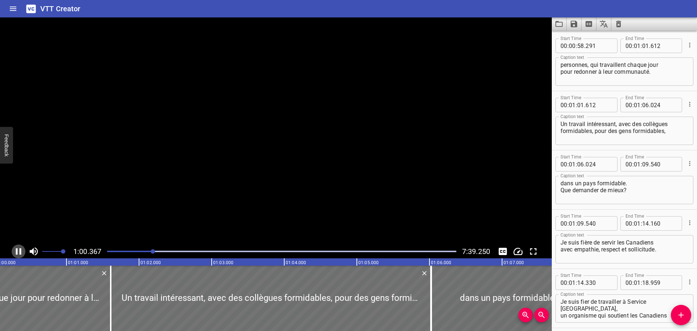
click at [17, 251] on icon "Play/Pause" at bounding box center [18, 251] width 5 height 7
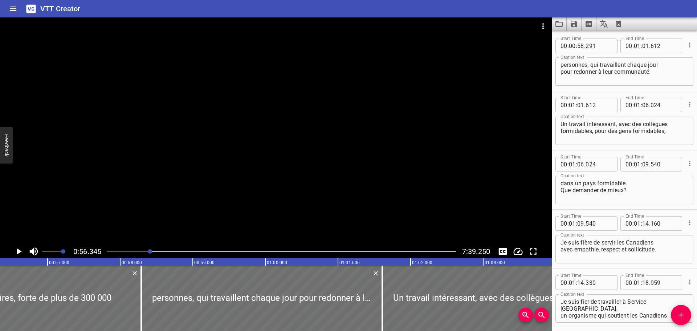
click at [17, 250] on icon "Play/Pause" at bounding box center [19, 251] width 5 height 7
click at [17, 250] on icon "Play/Pause" at bounding box center [18, 251] width 5 height 7
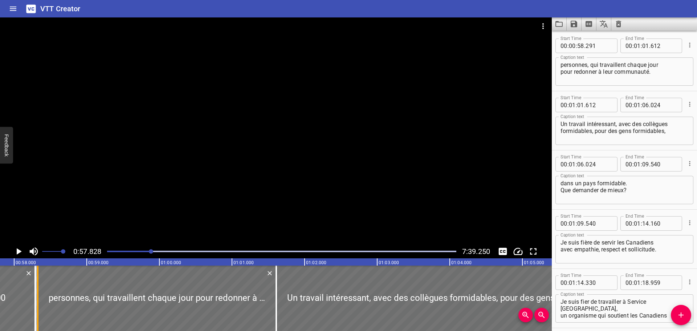
drag, startPoint x: 35, startPoint y: 302, endPoint x: 39, endPoint y: 303, distance: 4.4
click at [39, 303] on div at bounding box center [37, 297] width 7 height 65
type input "326"
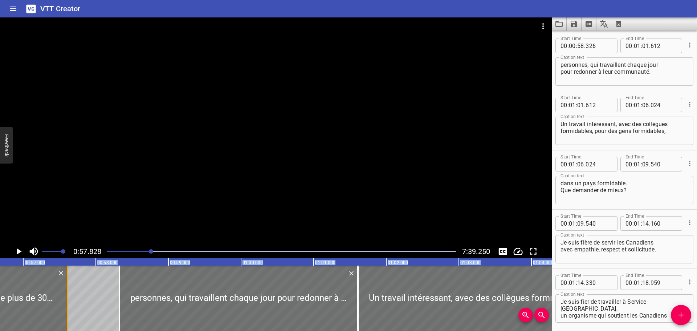
drag, startPoint x: 33, startPoint y: 303, endPoint x: 65, endPoint y: 303, distance: 32.3
click at [65, 303] on div at bounding box center [67, 297] width 7 height 65
type input "57"
type input "611"
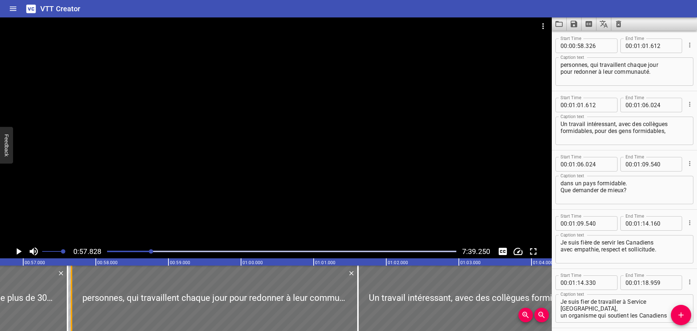
drag, startPoint x: 120, startPoint y: 306, endPoint x: 70, endPoint y: 305, distance: 50.1
click at [72, 306] on div at bounding box center [71, 297] width 1 height 65
type input "57"
type input "661"
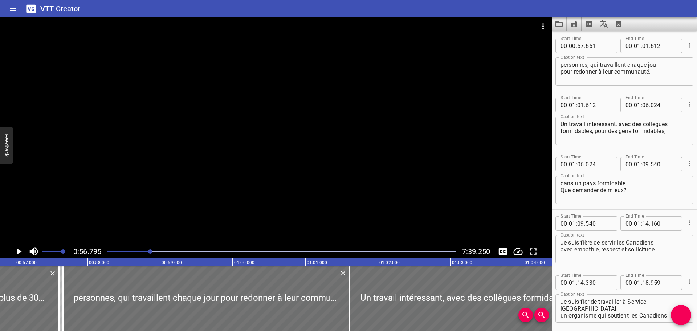
click at [17, 251] on icon "Play/Pause" at bounding box center [19, 251] width 5 height 7
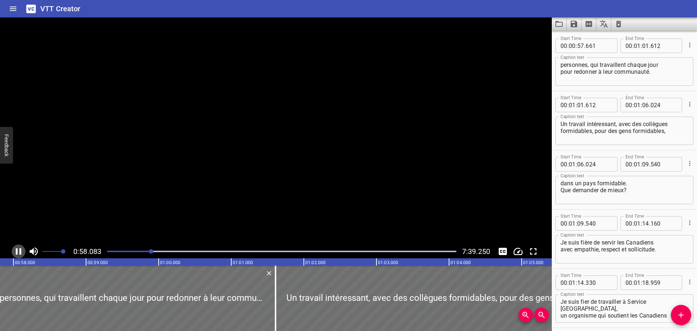
click at [17, 251] on icon "Play/Pause" at bounding box center [18, 251] width 5 height 7
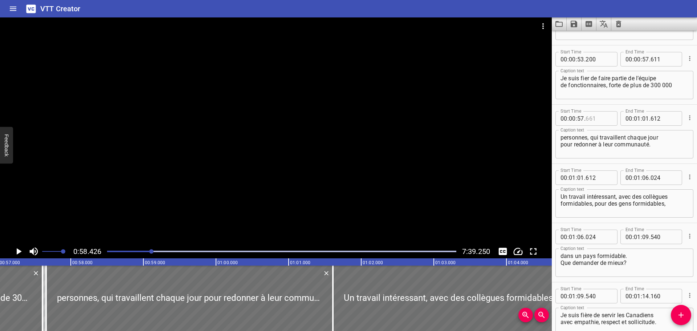
click at [591, 117] on input "number" at bounding box center [599, 118] width 27 height 15
type input "611"
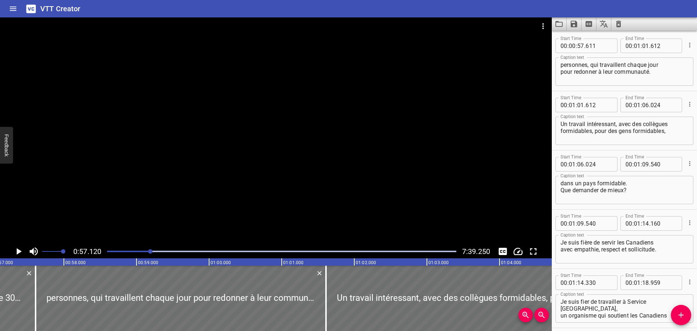
click at [18, 252] on icon "Play/Pause" at bounding box center [19, 251] width 5 height 7
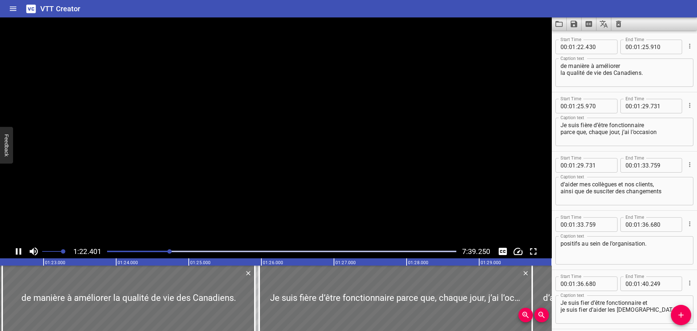
scroll to position [0, 6004]
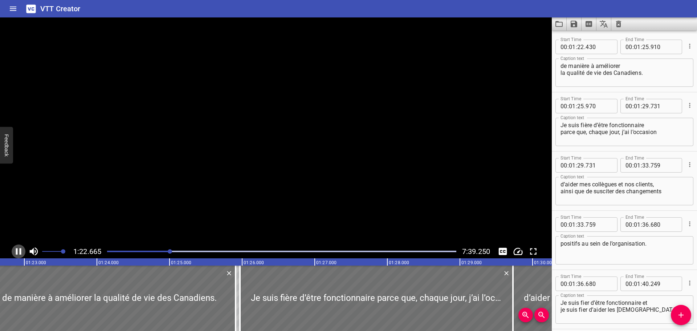
click at [18, 252] on icon "Play/Pause" at bounding box center [18, 251] width 11 height 11
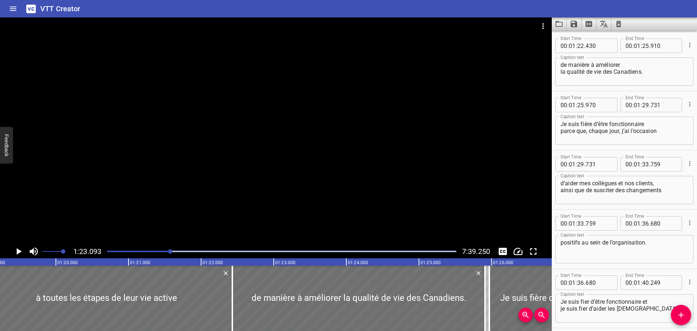
scroll to position [0, 5707]
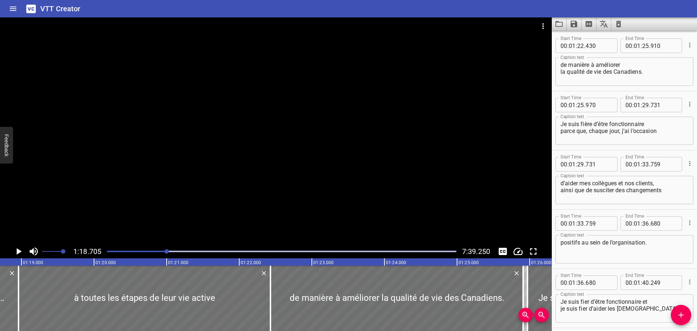
click at [16, 248] on icon "Play/Pause" at bounding box center [18, 251] width 11 height 11
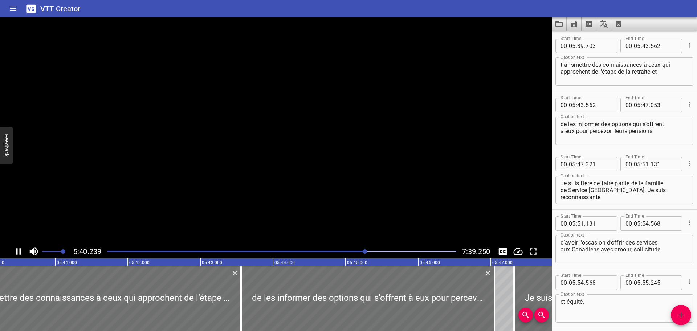
click at [16, 250] on icon "Play/Pause" at bounding box center [18, 251] width 5 height 7
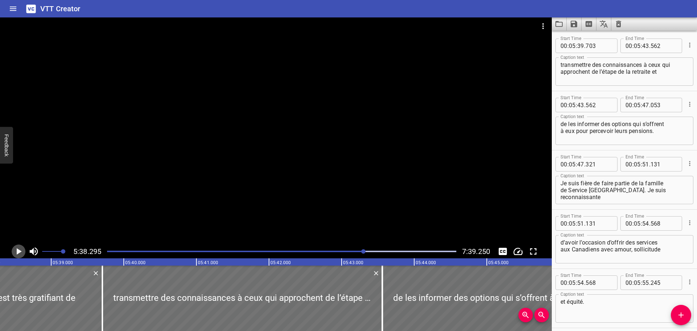
click at [17, 252] on icon "Play/Pause" at bounding box center [19, 251] width 5 height 7
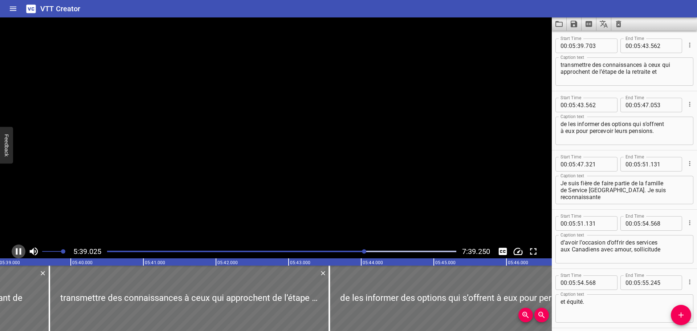
click at [17, 252] on icon "Play/Pause" at bounding box center [18, 251] width 5 height 7
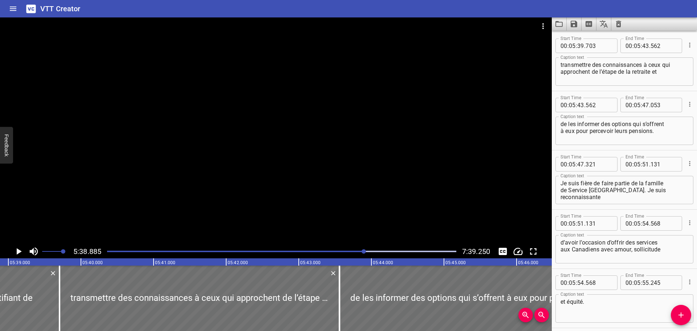
click at [19, 249] on icon "Play/Pause" at bounding box center [18, 251] width 11 height 11
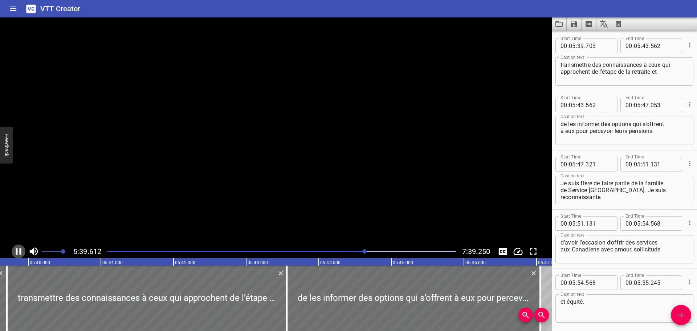
click at [19, 249] on icon "Play/Pause" at bounding box center [18, 251] width 11 height 11
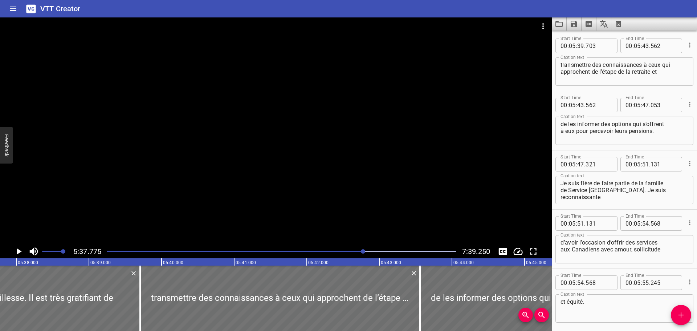
click at [18, 250] on icon "Play/Pause" at bounding box center [19, 251] width 5 height 7
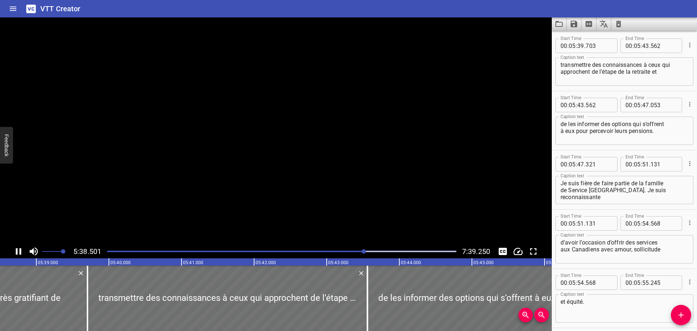
click at [18, 250] on icon "Play/Pause" at bounding box center [18, 251] width 11 height 11
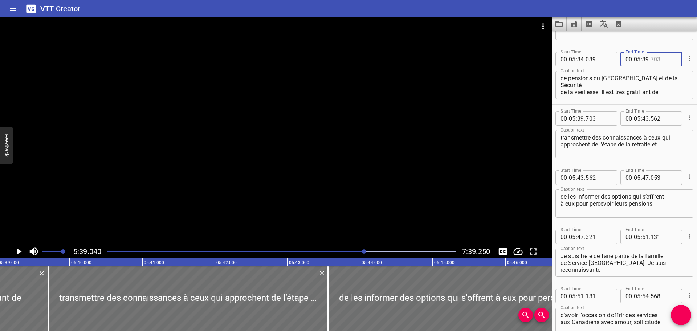
click at [653, 57] on input "number" at bounding box center [664, 59] width 27 height 15
type input "040"
click at [589, 115] on input "number" at bounding box center [599, 118] width 27 height 15
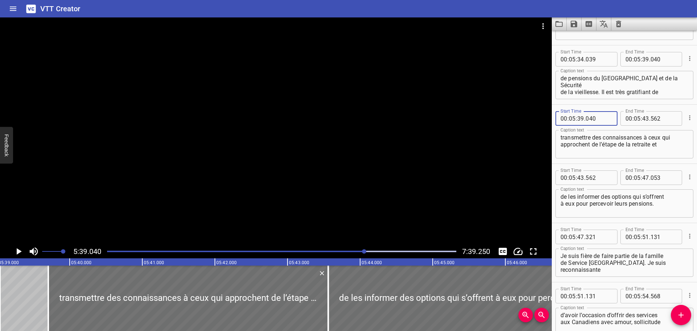
type input "040"
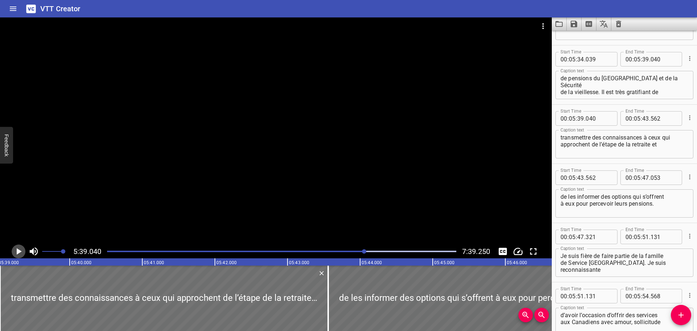
click at [17, 250] on icon "Play/Pause" at bounding box center [19, 251] width 5 height 7
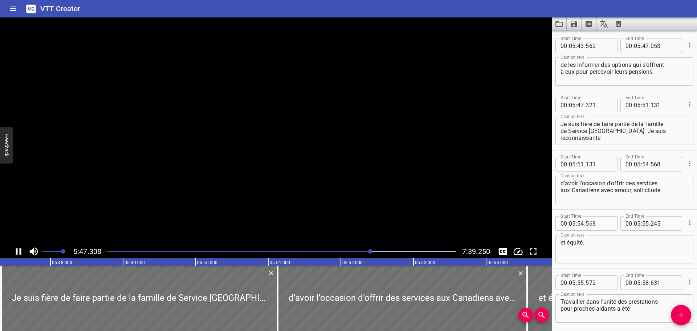
scroll to position [0, 25247]
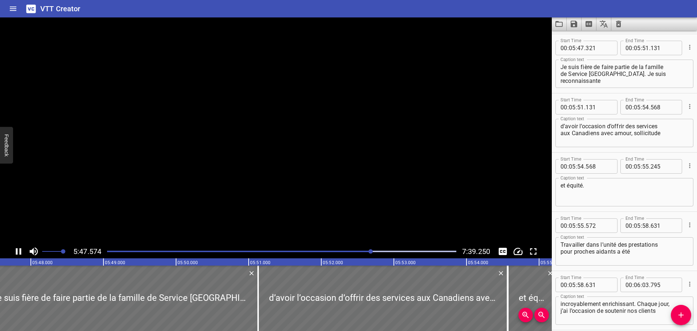
click at [18, 251] on icon "Play/Pause" at bounding box center [18, 251] width 11 height 11
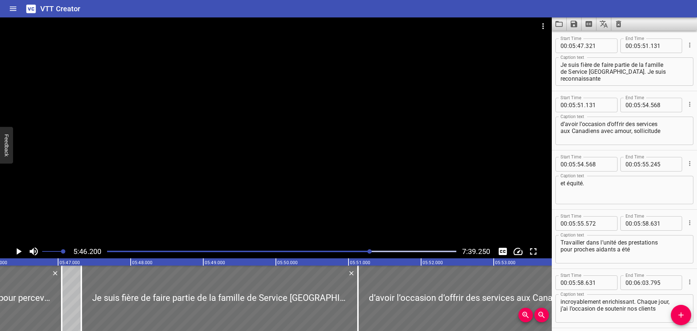
click at [20, 252] on icon "Play/Pause" at bounding box center [19, 251] width 5 height 7
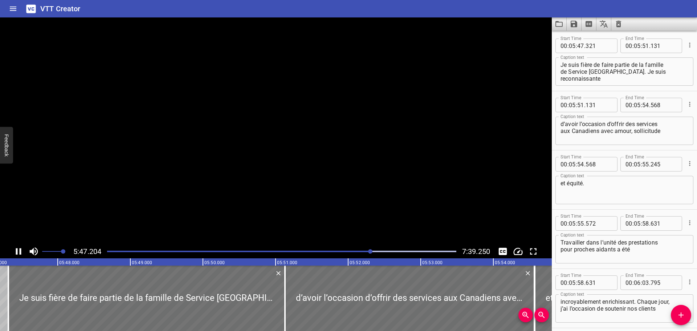
click at [19, 252] on icon "Play/Pause" at bounding box center [18, 251] width 11 height 11
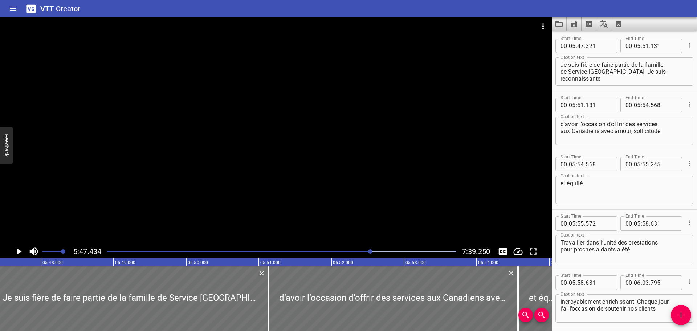
click at [18, 252] on icon "Play/Pause" at bounding box center [19, 251] width 5 height 7
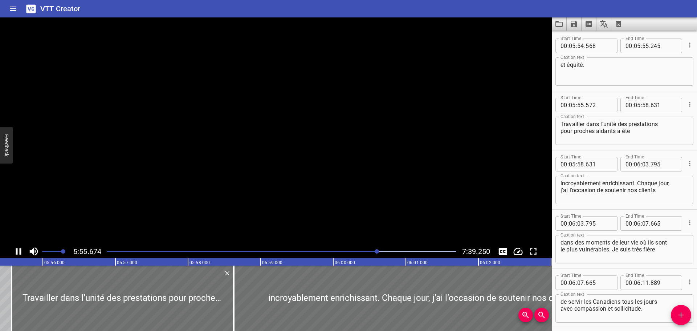
scroll to position [5741, 0]
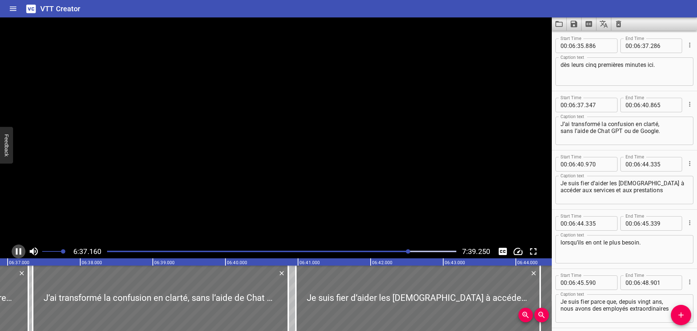
click at [19, 252] on icon "Play/Pause" at bounding box center [18, 251] width 11 height 11
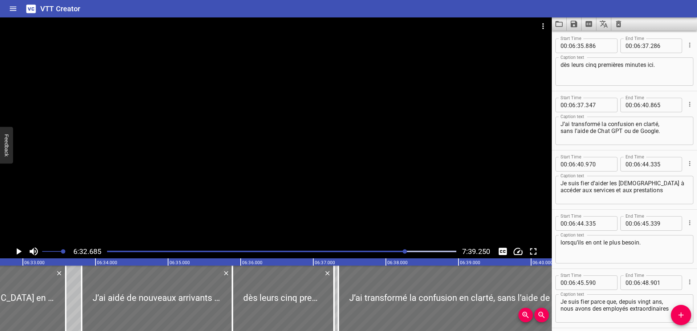
click at [18, 251] on icon "Play/Pause" at bounding box center [19, 251] width 5 height 7
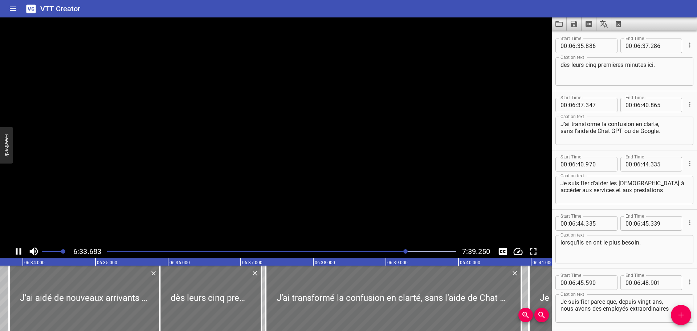
click at [18, 251] on icon "Play/Pause" at bounding box center [18, 251] width 11 height 11
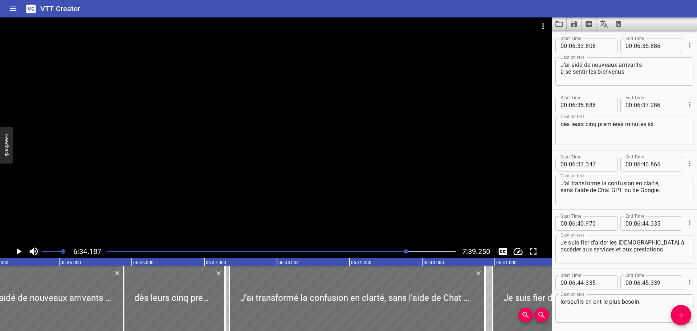
click at [18, 251] on icon "Play/Pause" at bounding box center [19, 251] width 5 height 7
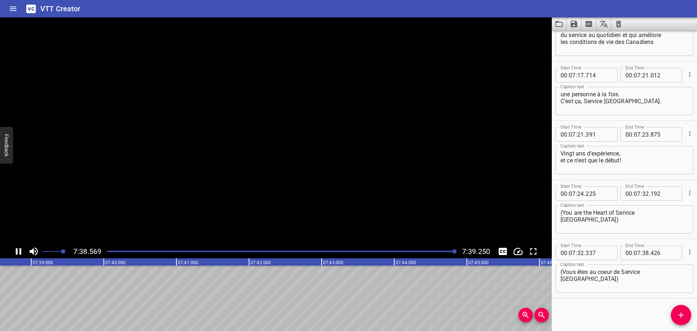
click at [18, 251] on icon "Play/Pause" at bounding box center [18, 251] width 11 height 11
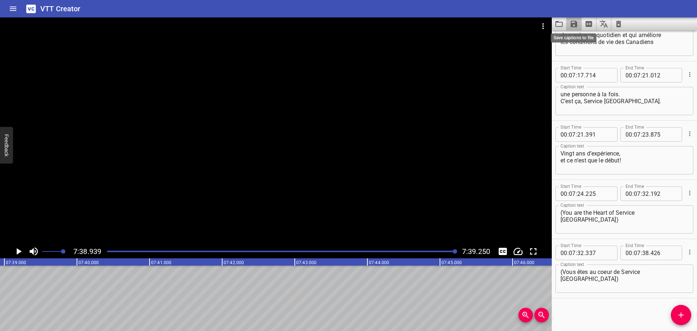
click at [573, 23] on icon "Save captions to file" at bounding box center [574, 24] width 9 height 9
click at [585, 36] on li "Save to VTT file" at bounding box center [593, 39] width 53 height 13
